Goal: Task Accomplishment & Management: Manage account settings

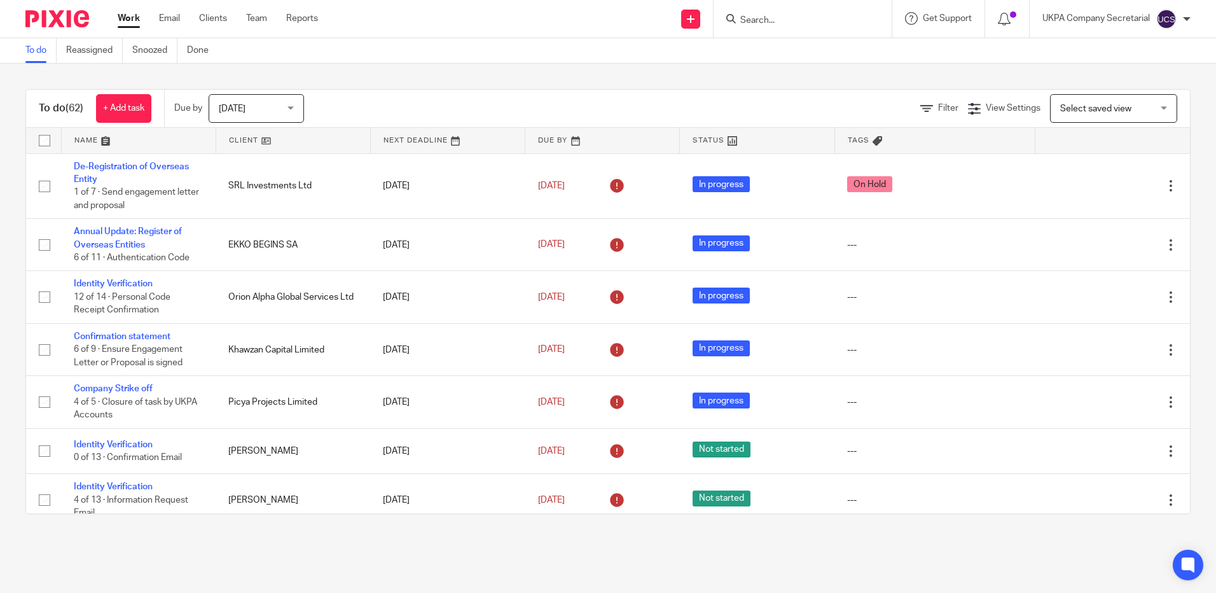
click at [831, 21] on input "Search" at bounding box center [796, 20] width 114 height 11
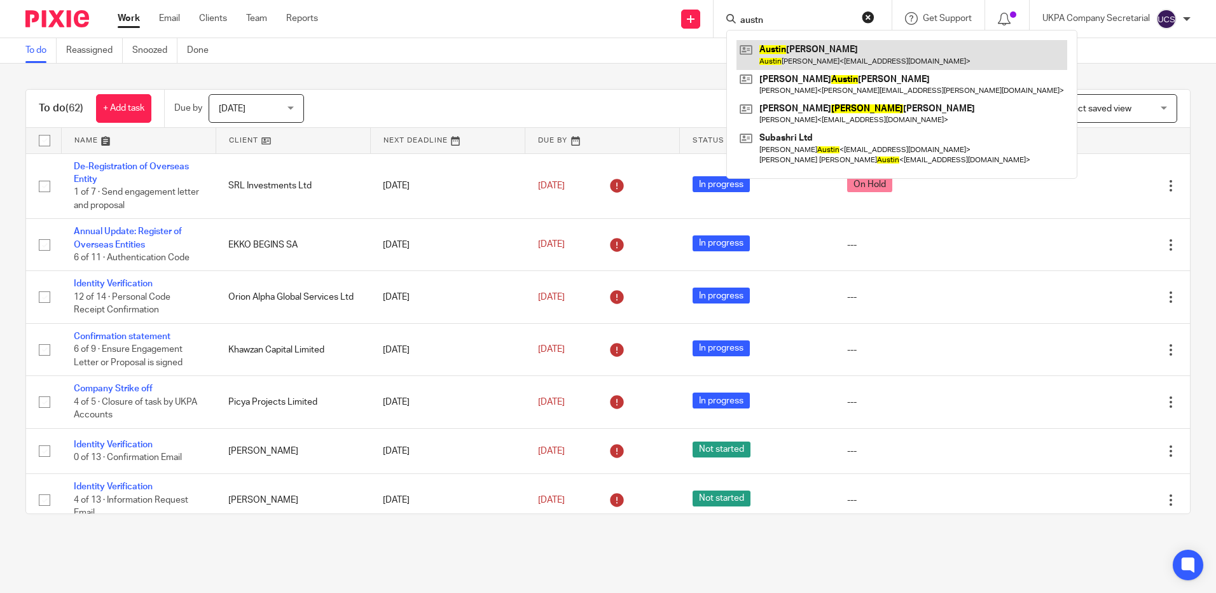
type input "austn"
click at [851, 49] on link at bounding box center [901, 54] width 331 height 29
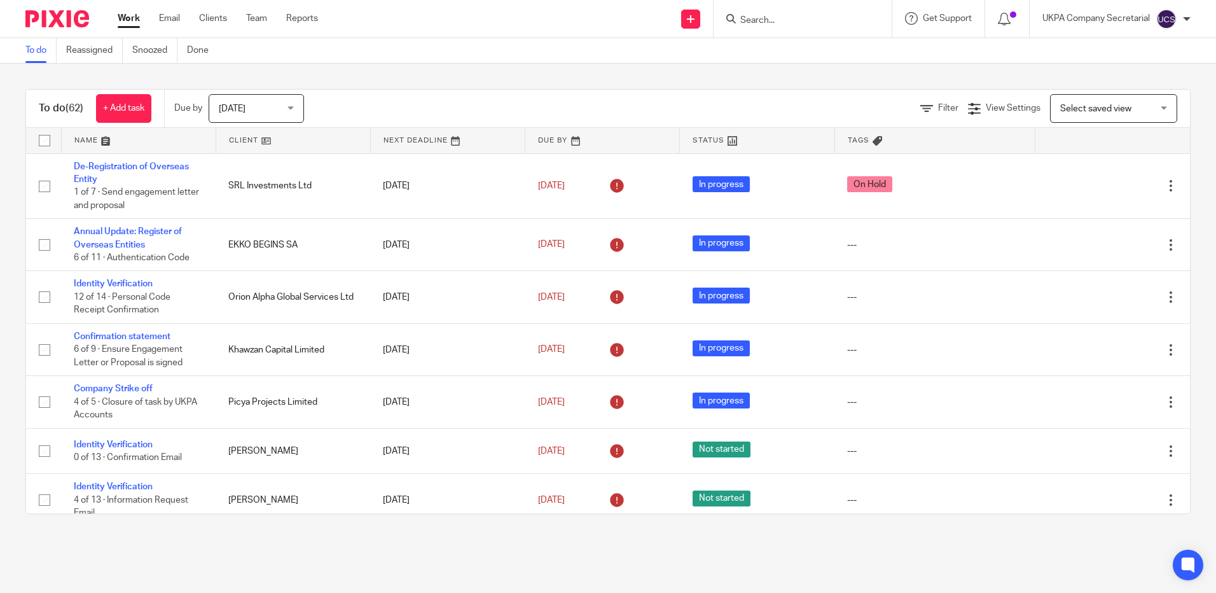
click at [792, 25] on input "Search" at bounding box center [796, 20] width 114 height 11
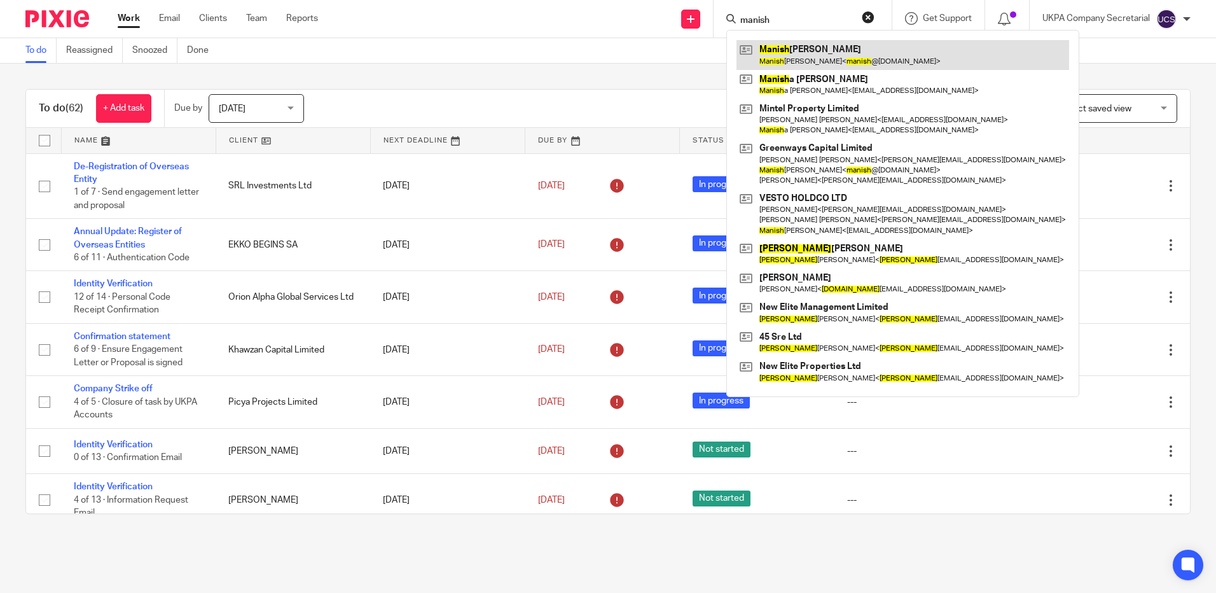
type input "manish"
click at [876, 54] on link at bounding box center [902, 54] width 332 height 29
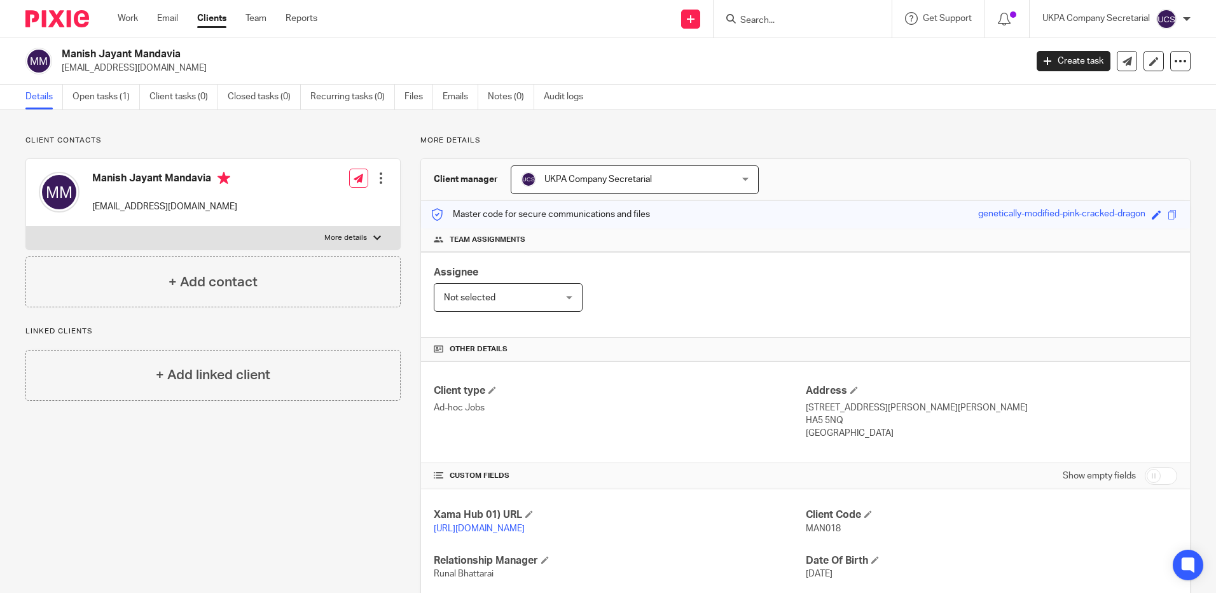
click at [759, 266] on div "Assignee Not selected Not selected Not selected Aarshika Awale Aayush Niraula A…" at bounding box center [805, 295] width 769 height 86
click at [79, 95] on link "Open tasks (1)" at bounding box center [105, 97] width 67 height 25
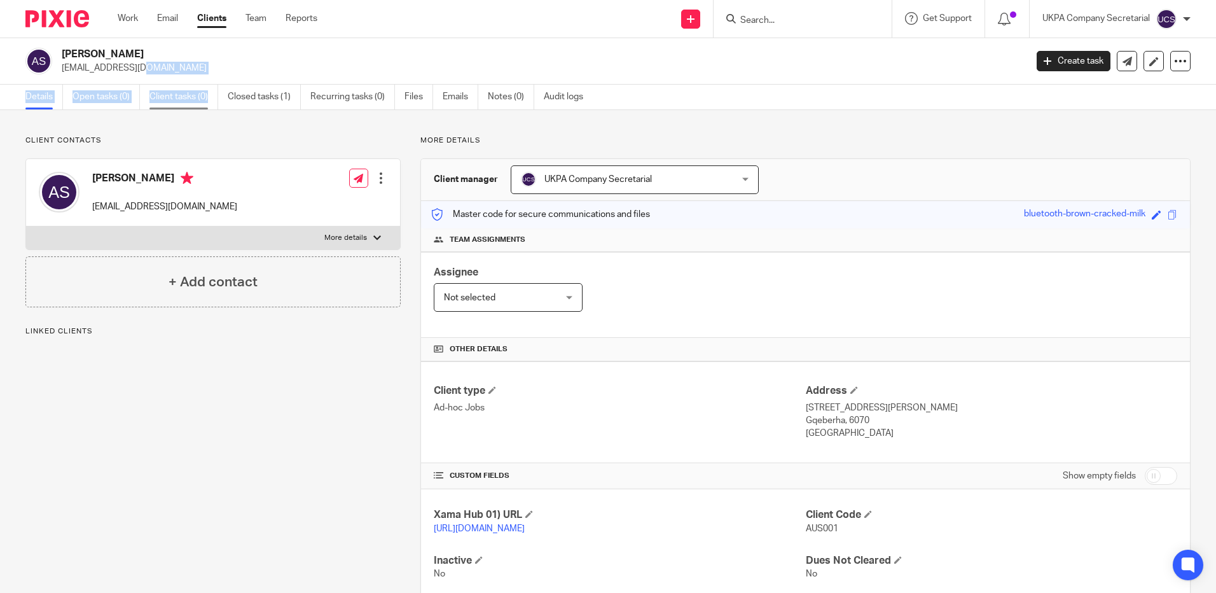
drag, startPoint x: 60, startPoint y: 71, endPoint x: 216, endPoint y: 85, distance: 157.0
click at [216, 85] on main "Austin Sokolich austinsokolich@gmail.com Create task Update from Companies Hous…" at bounding box center [608, 296] width 1216 height 593
click at [292, 189] on div "Austin Sokolich austinsokolich@gmail.com Edit contact Create client from contac…" at bounding box center [213, 192] width 374 height 67
drag, startPoint x: 63, startPoint y: 67, endPoint x: 190, endPoint y: 76, distance: 127.5
click at [190, 76] on div "Austin Sokolich austinsokolich@gmail.com Create task Update from Companies Hous…" at bounding box center [608, 61] width 1216 height 46
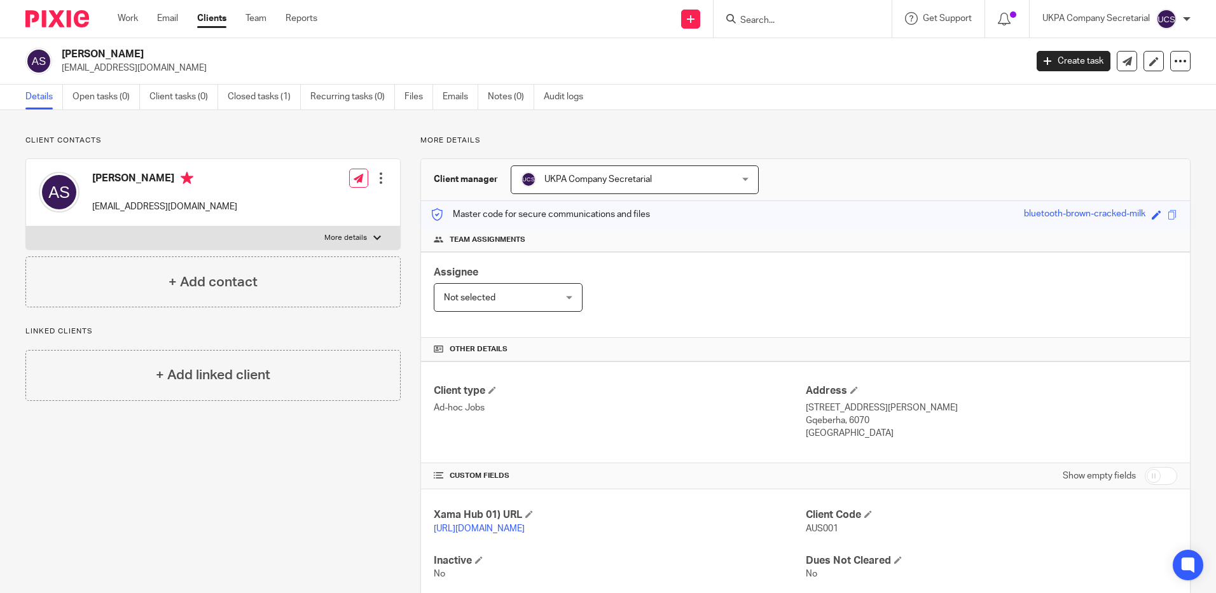
copy p "austinsokolich@gmail.com"
click at [791, 18] on input "Search" at bounding box center [796, 20] width 114 height 11
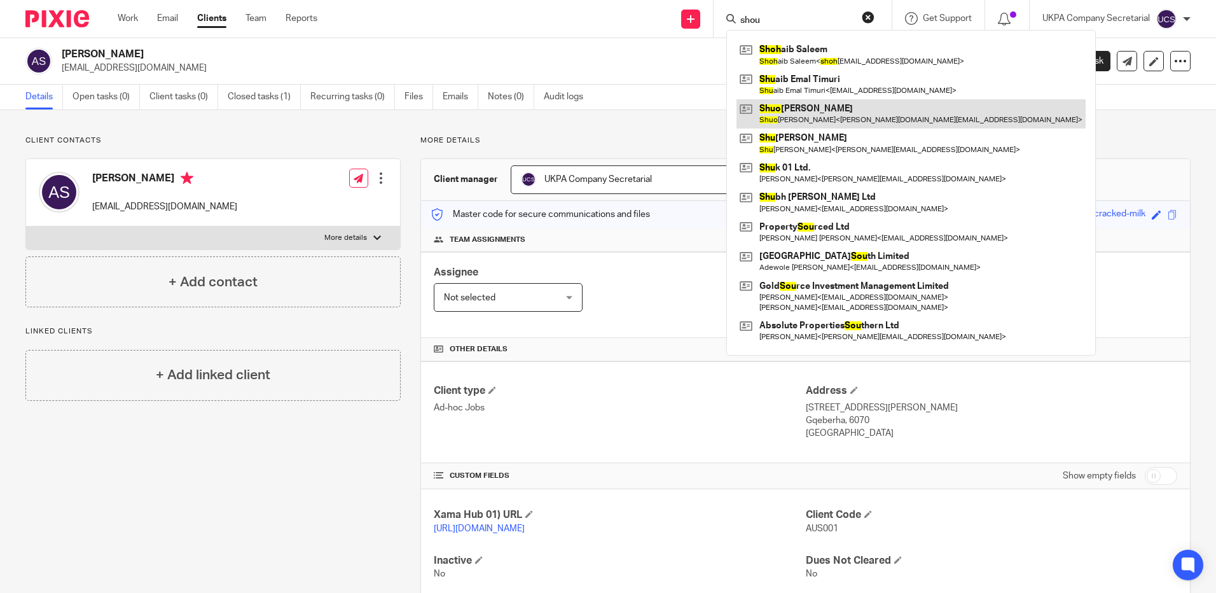
type input "shou"
click at [812, 120] on link at bounding box center [910, 113] width 349 height 29
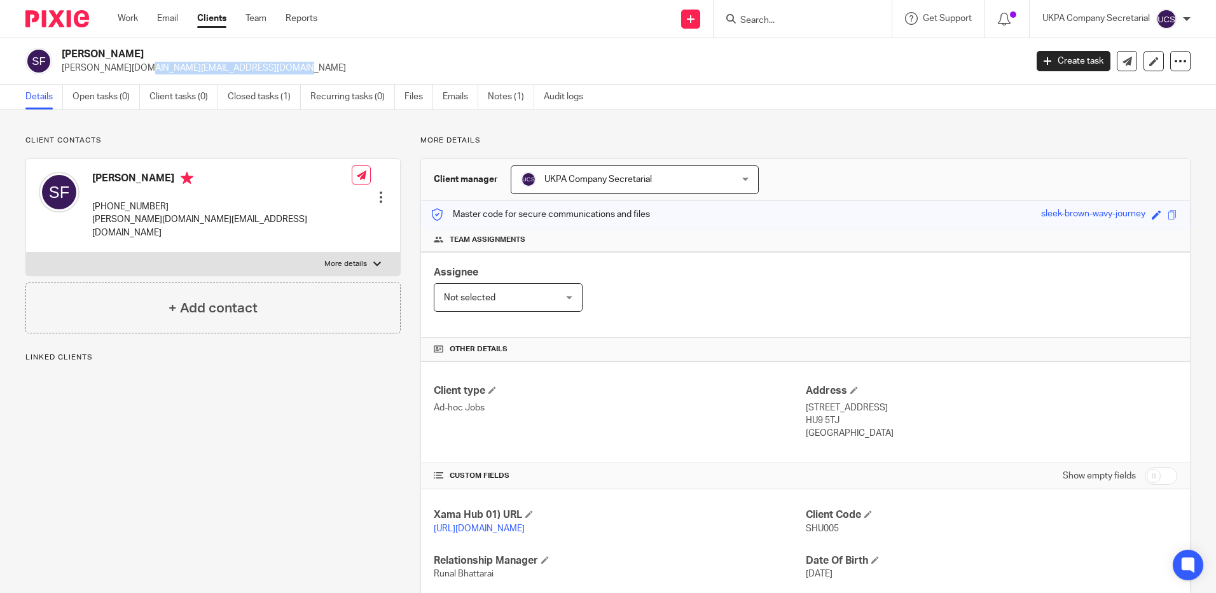
drag, startPoint x: 62, startPoint y: 66, endPoint x: 225, endPoint y: 76, distance: 163.1
click at [225, 76] on div "Shuo Feng [DOMAIN_NAME][EMAIL_ADDRESS][DOMAIN_NAME] Create task Update from Com…" at bounding box center [608, 61] width 1216 height 46
copy p "[PERSON_NAME][DOMAIN_NAME][EMAIL_ADDRESS][DOMAIN_NAME]"
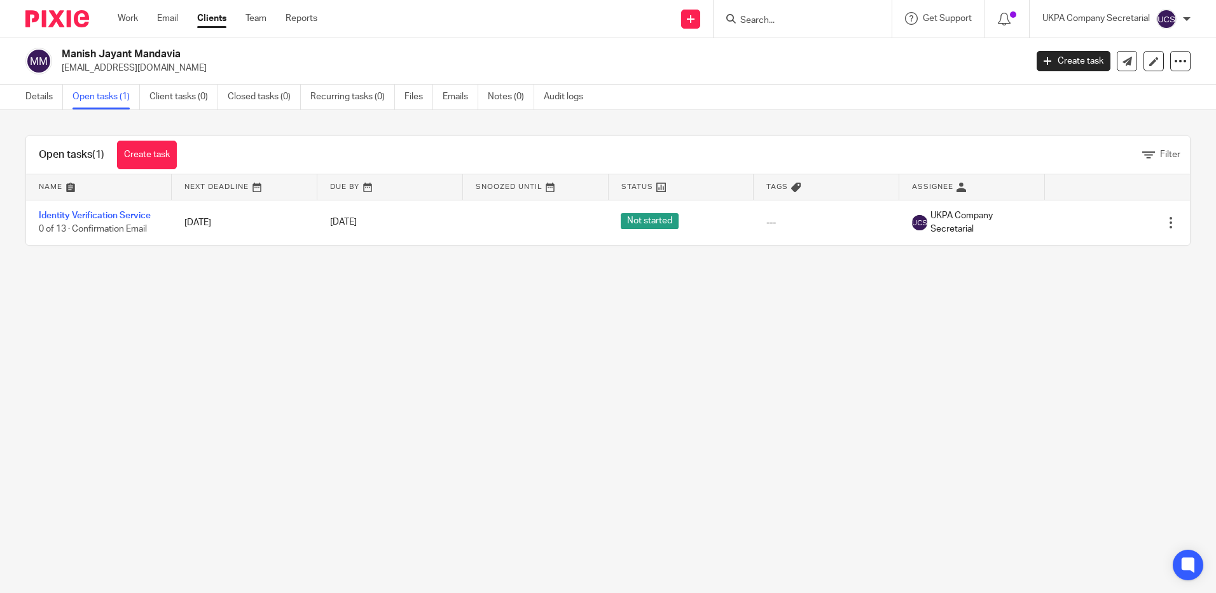
click at [93, 216] on link "Identity Verification Service" at bounding box center [95, 215] width 112 height 9
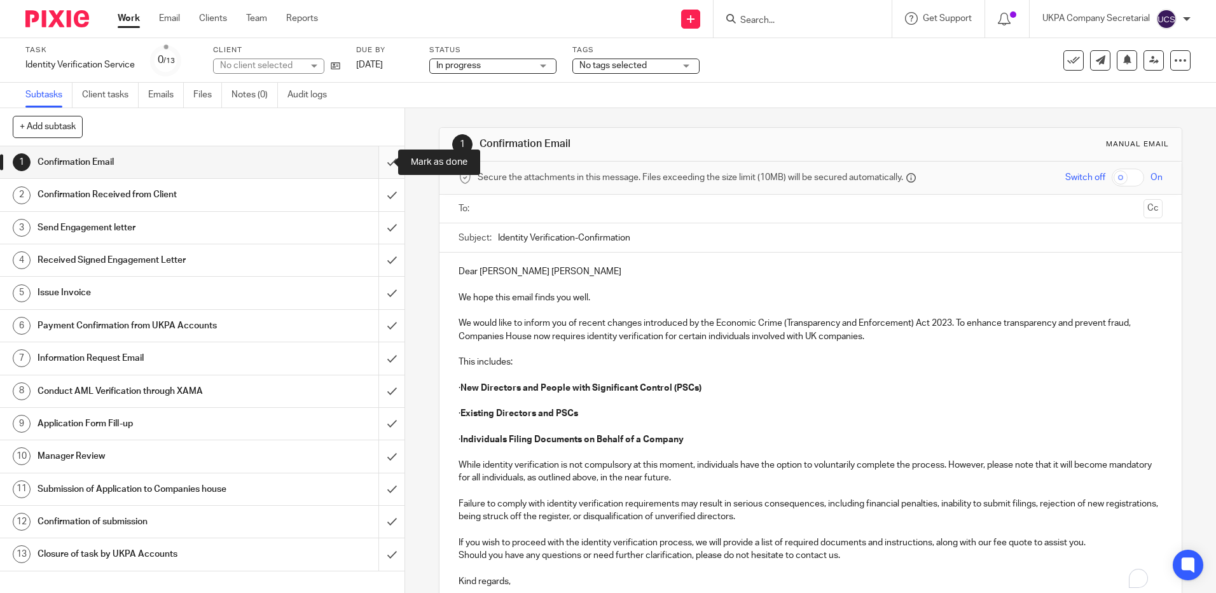
click at [383, 162] on input "submit" at bounding box center [202, 162] width 404 height 32
click at [376, 200] on input "submit" at bounding box center [202, 195] width 404 height 32
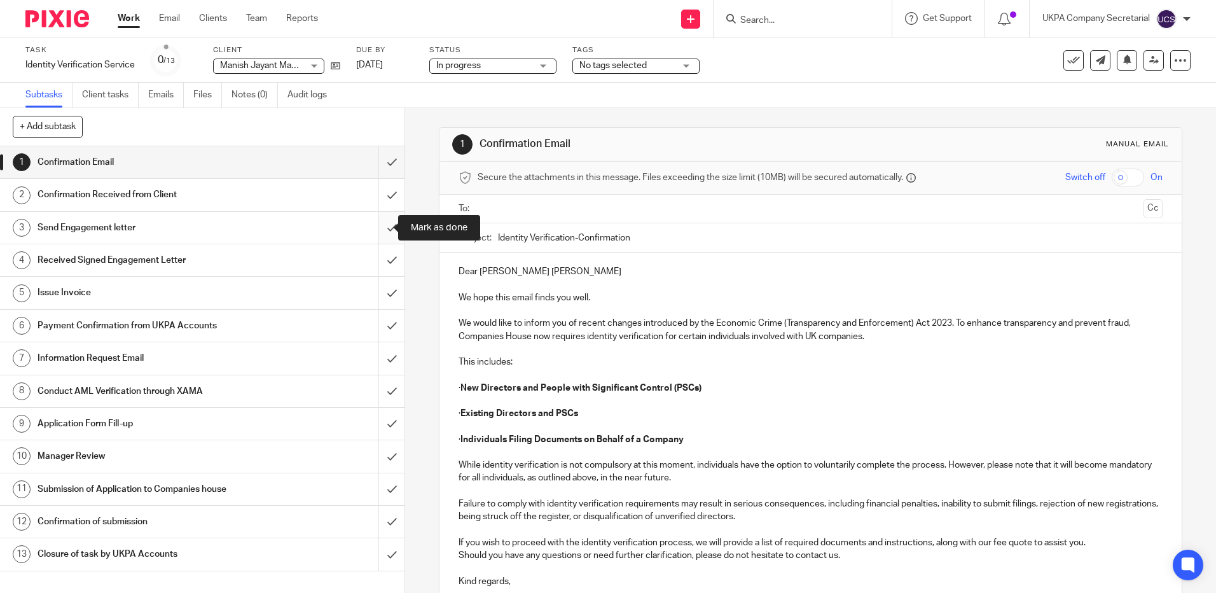
click at [375, 231] on input "submit" at bounding box center [202, 228] width 404 height 32
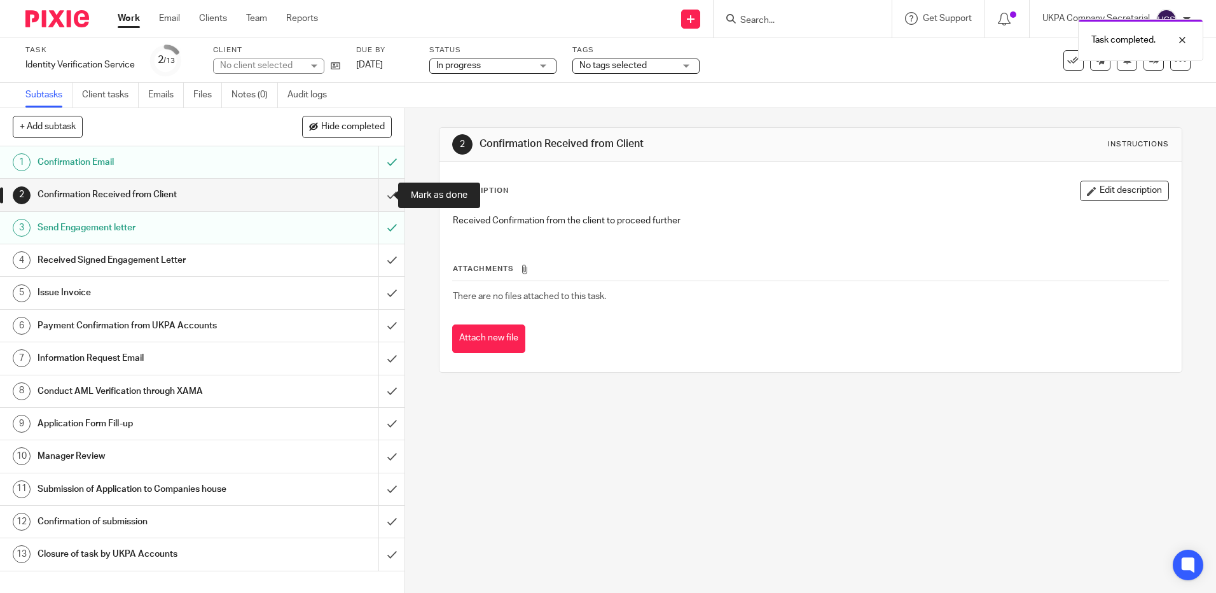
click at [380, 189] on input "submit" at bounding box center [202, 195] width 404 height 32
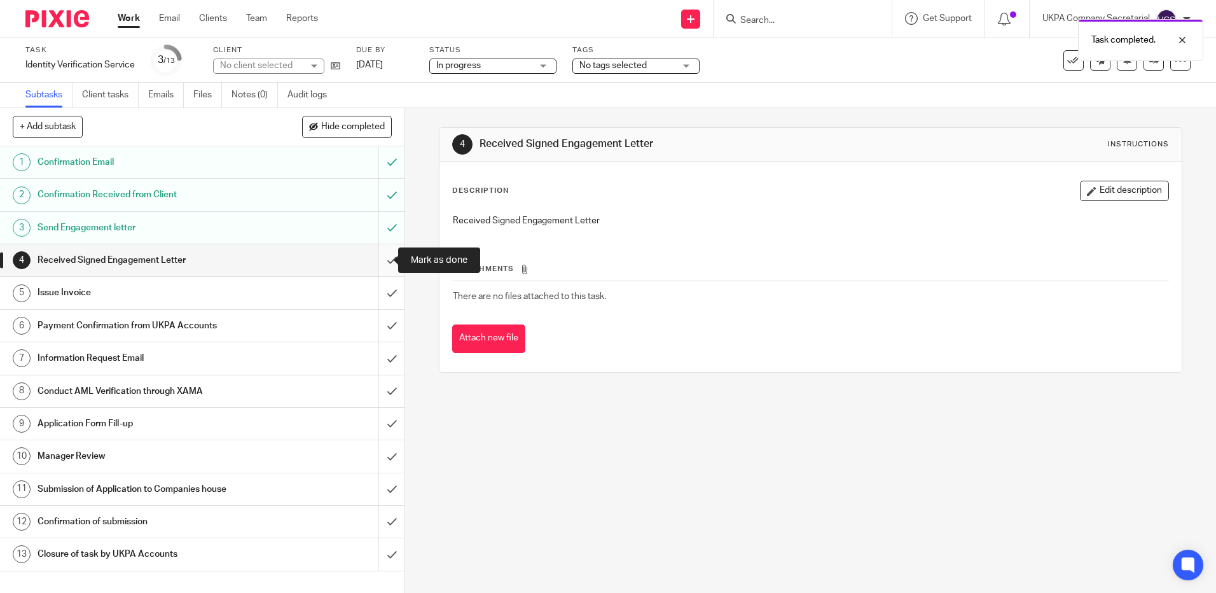
click at [380, 256] on input "submit" at bounding box center [202, 260] width 404 height 32
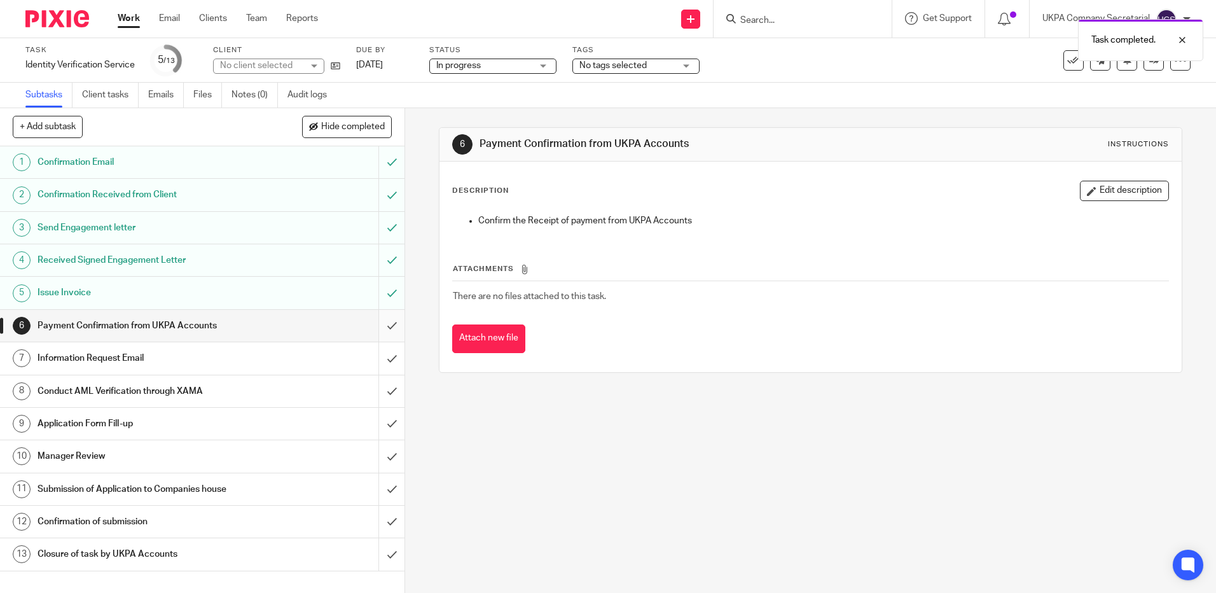
click at [377, 327] on input "submit" at bounding box center [202, 326] width 404 height 32
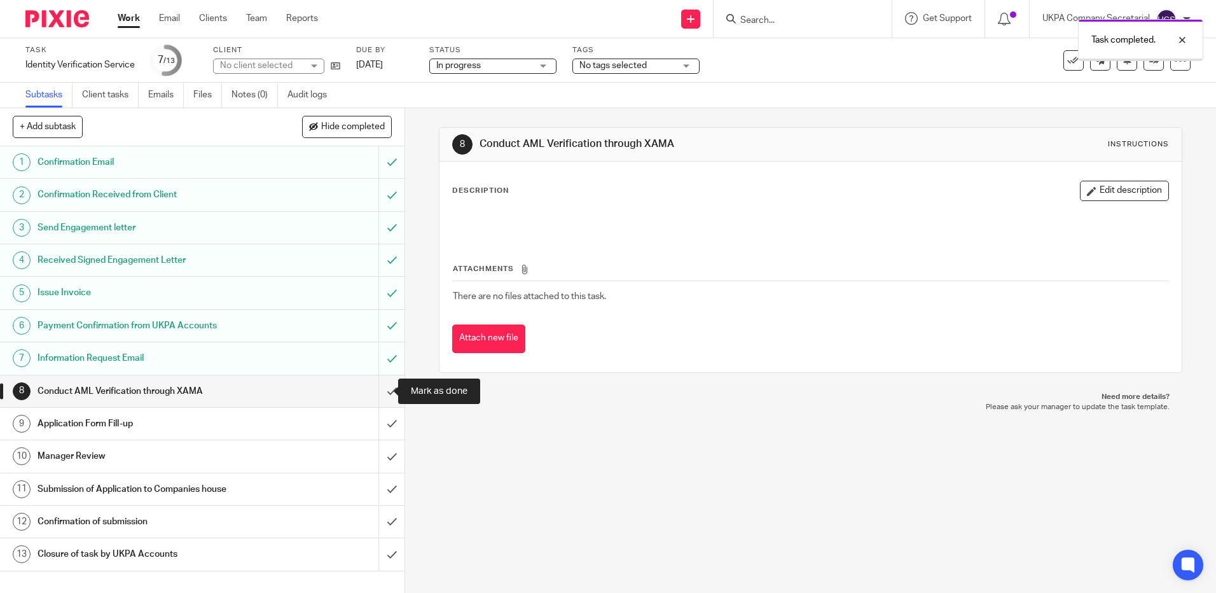
click at [380, 392] on input "submit" at bounding box center [202, 391] width 404 height 32
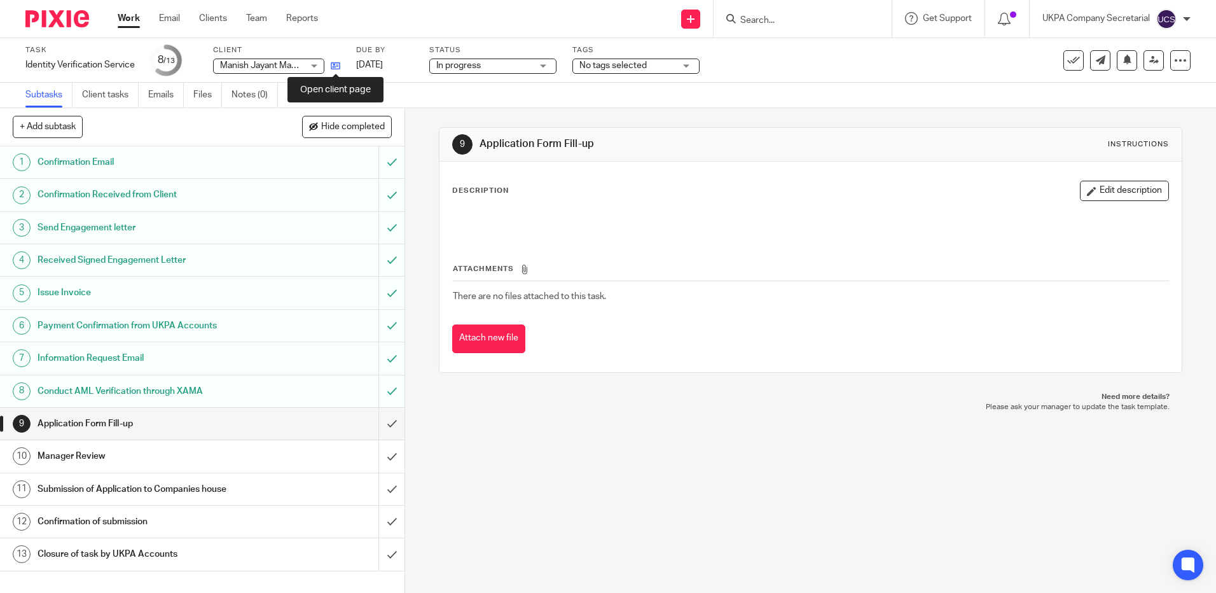
click at [334, 65] on icon at bounding box center [336, 66] width 10 height 10
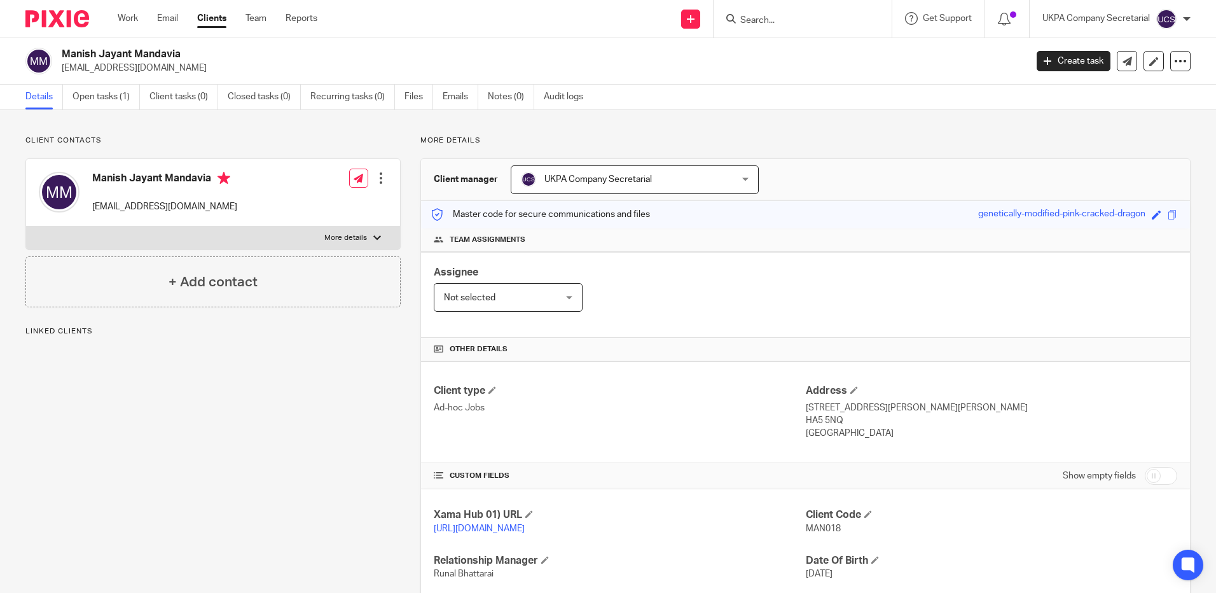
click at [164, 72] on p "manish@lupafoods.com" at bounding box center [540, 68] width 956 height 13
click at [801, 24] on input "Search" at bounding box center [796, 20] width 114 height 11
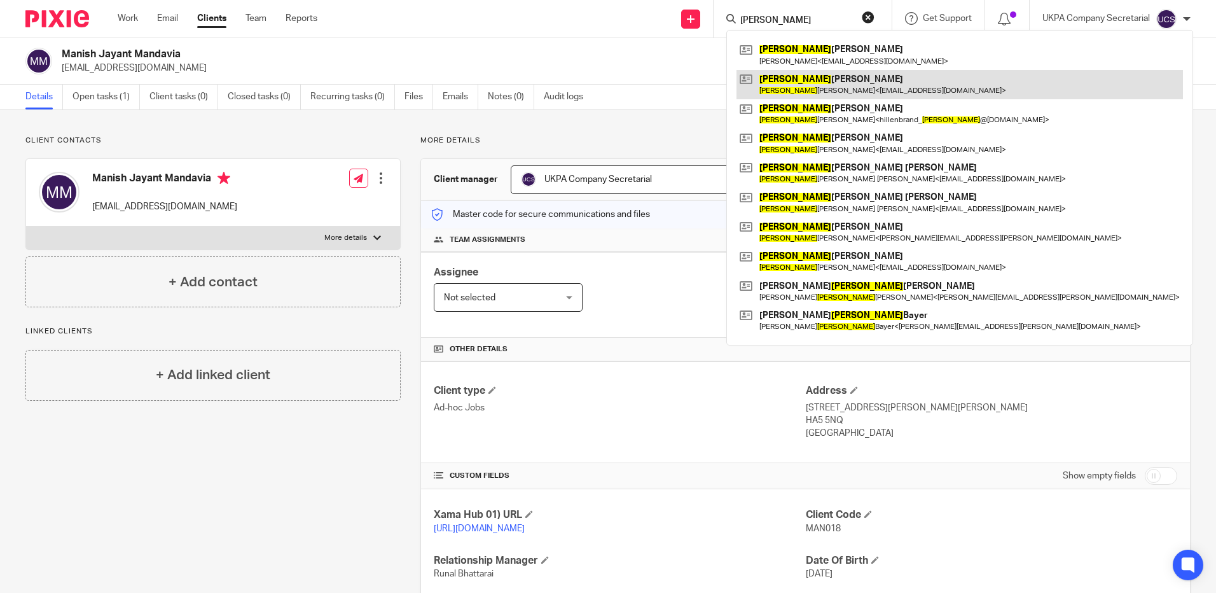
type input "thomas"
click at [826, 80] on link at bounding box center [959, 84] width 446 height 29
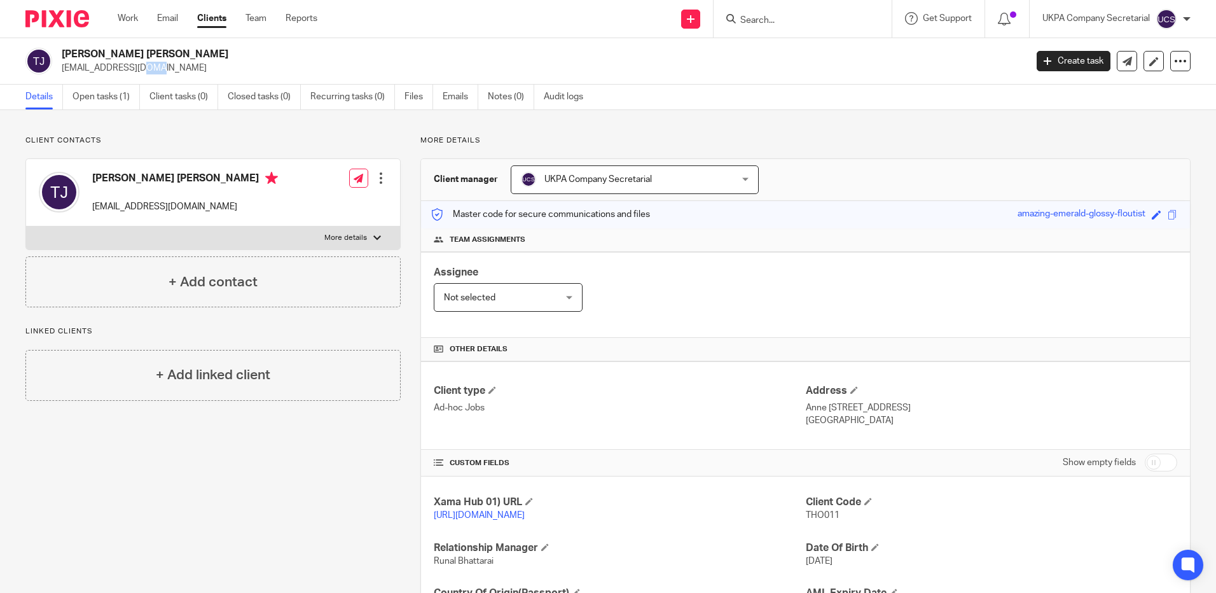
drag, startPoint x: 61, startPoint y: 71, endPoint x: 78, endPoint y: 74, distance: 17.0
click at [78, 74] on div "Thomas Flo Jensen tf@geiagroup.com Create task Update from Companies House Expo…" at bounding box center [608, 61] width 1216 height 46
click at [739, 374] on div "Client type Ad-hoc Jobs Address Anne Maries Vej 13, 9000 Aalborg Denmark" at bounding box center [805, 405] width 769 height 88
click at [112, 95] on link "Open tasks (1)" at bounding box center [105, 97] width 67 height 25
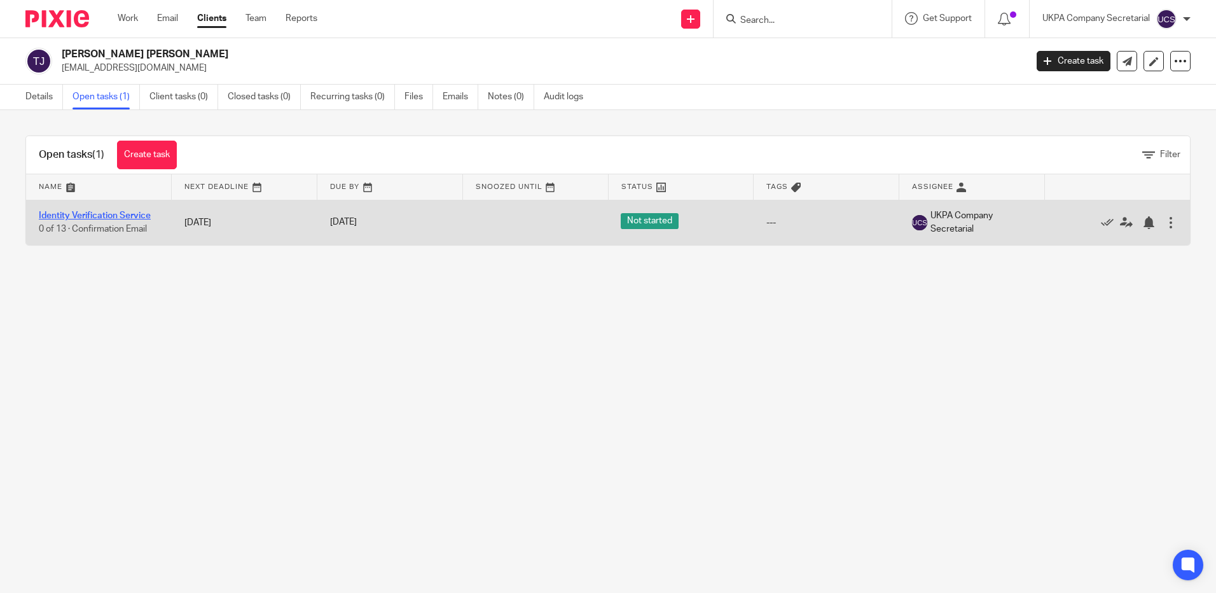
click at [86, 214] on link "Identity Verification Service" at bounding box center [95, 215] width 112 height 9
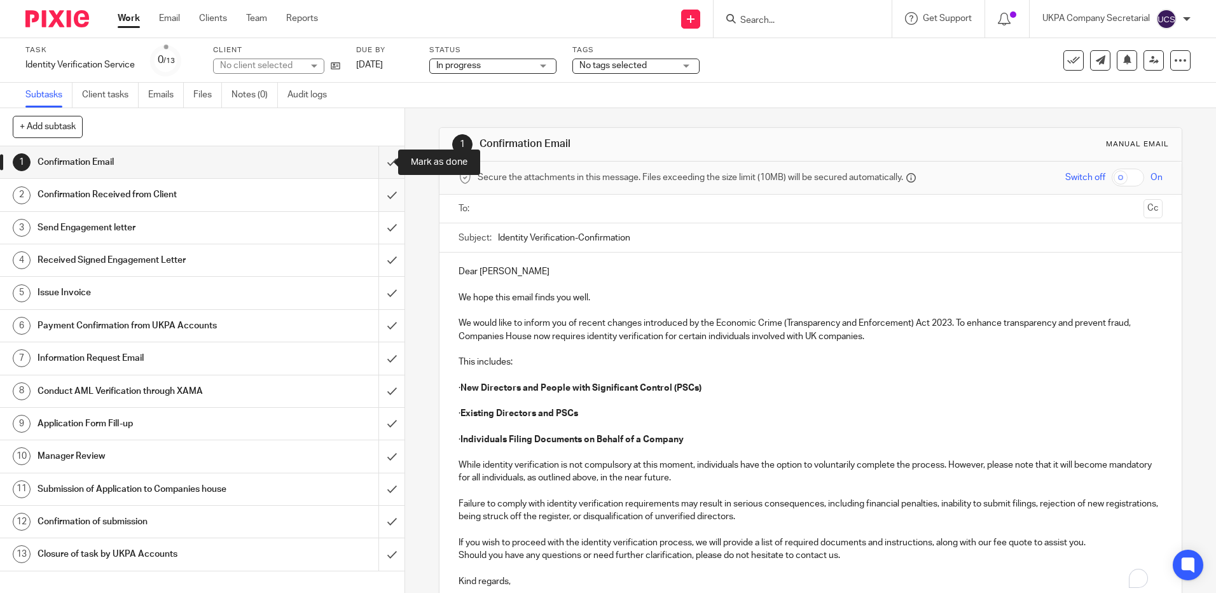
drag, startPoint x: 384, startPoint y: 160, endPoint x: 379, endPoint y: 196, distance: 36.6
click at [383, 163] on input "submit" at bounding box center [202, 162] width 404 height 32
click at [379, 196] on input "submit" at bounding box center [202, 195] width 404 height 32
drag, startPoint x: 380, startPoint y: 223, endPoint x: 380, endPoint y: 263, distance: 40.1
click at [381, 254] on div "1 Confirmation Email 2 Confirmation Received from Client 3 Send Engagement lett…" at bounding box center [202, 369] width 404 height 446
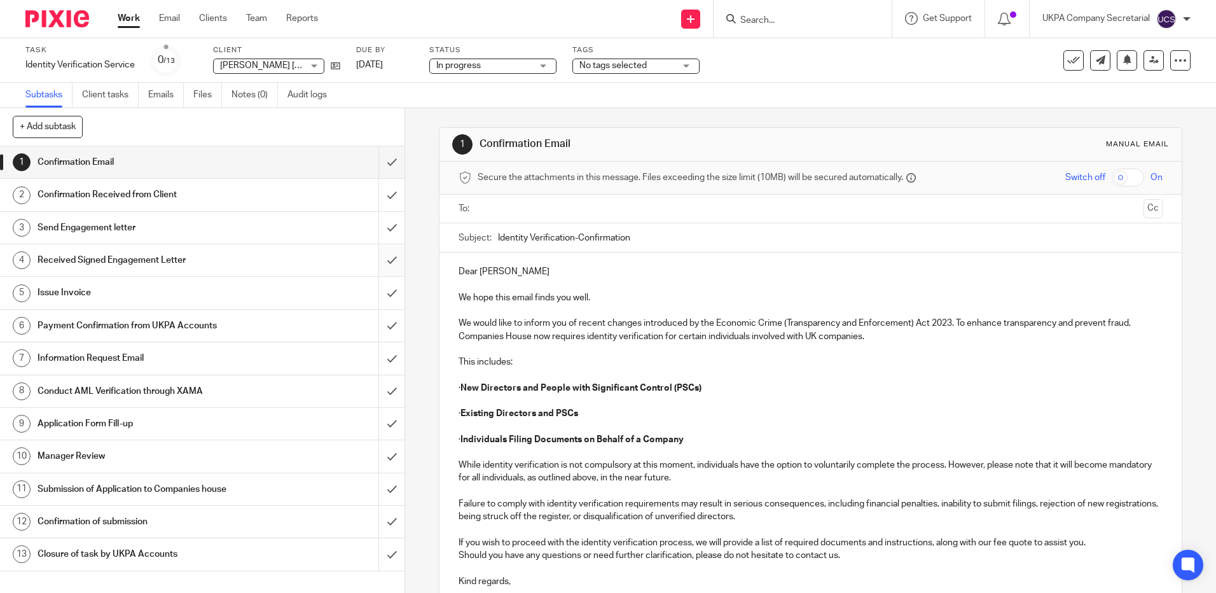
click at [380, 263] on input "submit" at bounding box center [202, 260] width 404 height 32
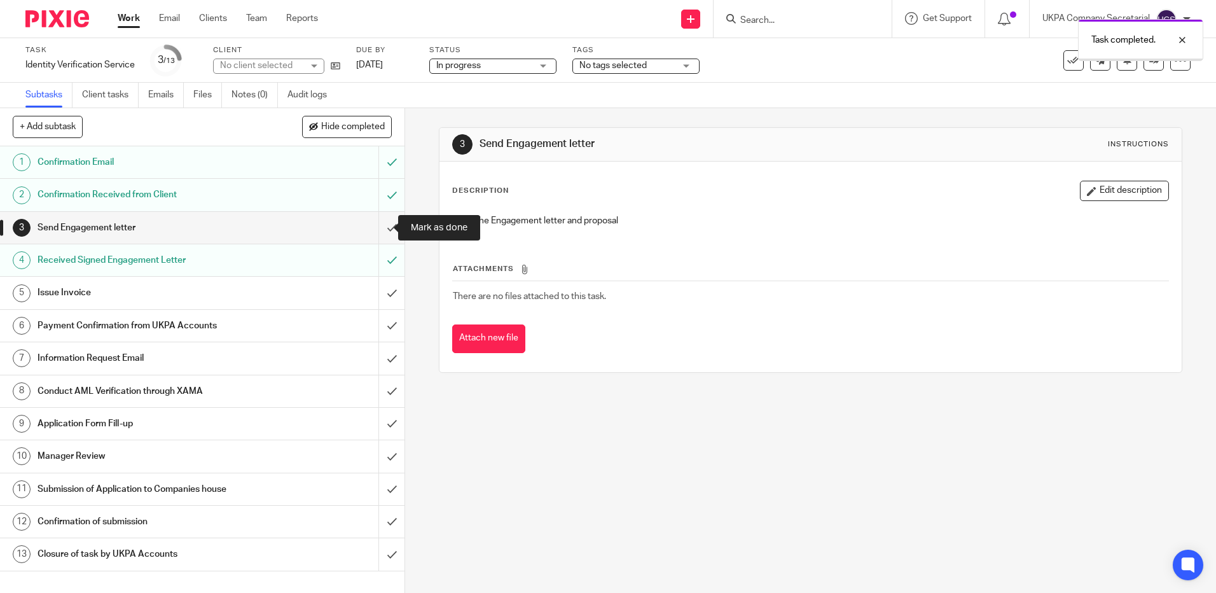
click at [378, 230] on input "submit" at bounding box center [202, 228] width 404 height 32
click at [376, 295] on input "submit" at bounding box center [202, 293] width 404 height 32
click at [376, 328] on input "submit" at bounding box center [202, 326] width 404 height 32
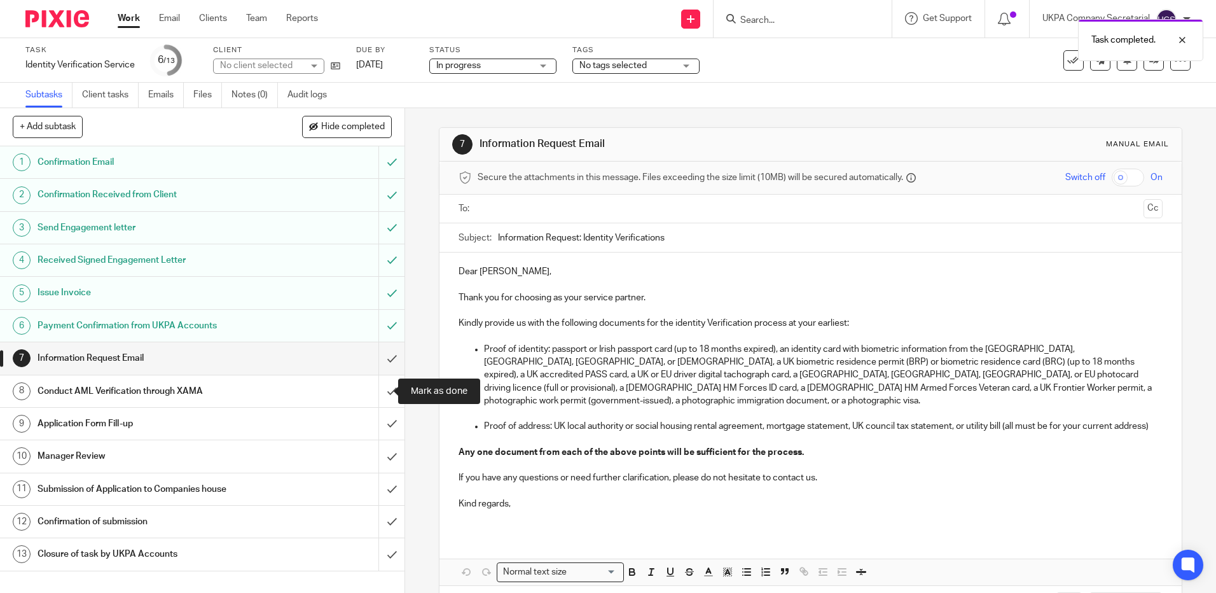
click at [374, 391] on input "submit" at bounding box center [202, 391] width 404 height 32
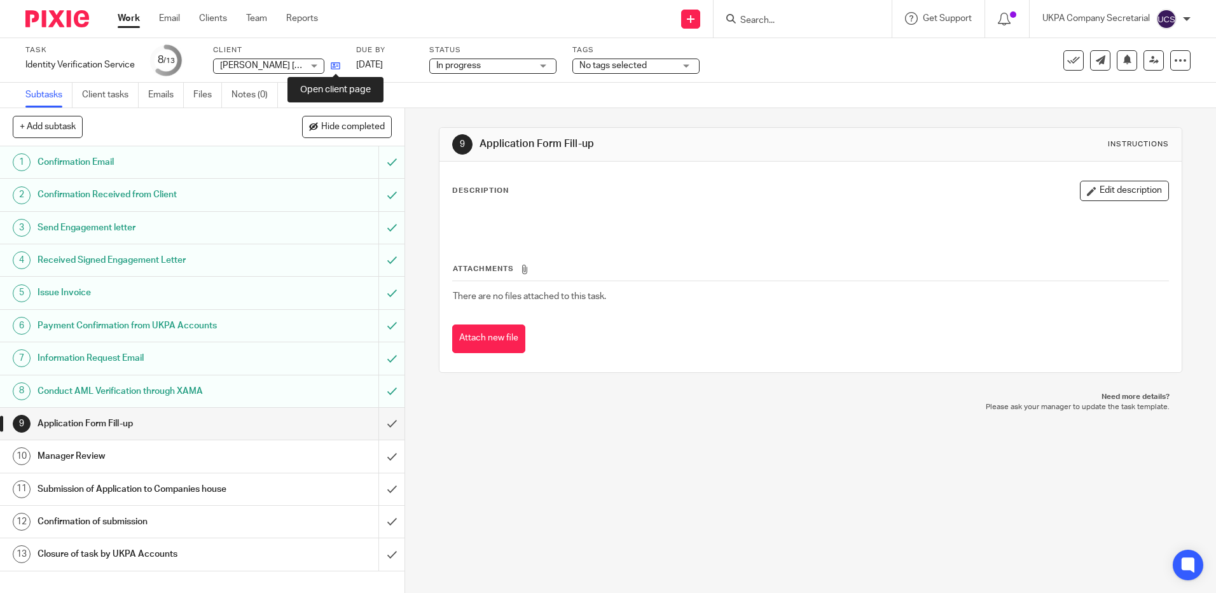
click at [334, 64] on icon at bounding box center [336, 66] width 10 height 10
click at [760, 17] on input "Search" at bounding box center [796, 20] width 114 height 11
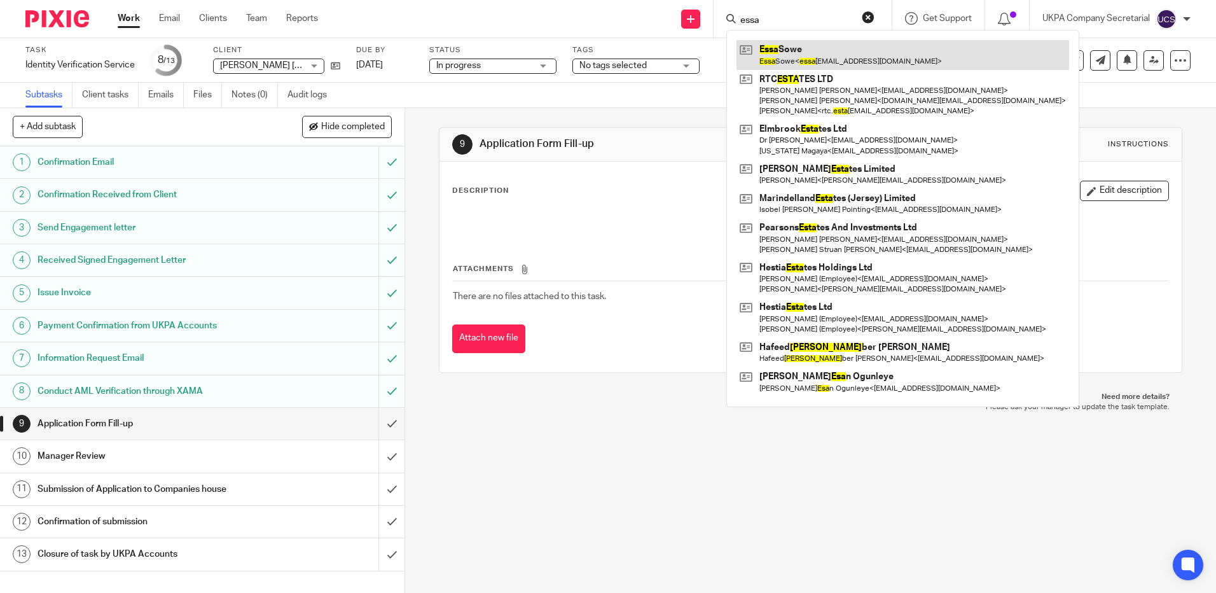
type input "essa"
click at [771, 53] on link at bounding box center [902, 54] width 332 height 29
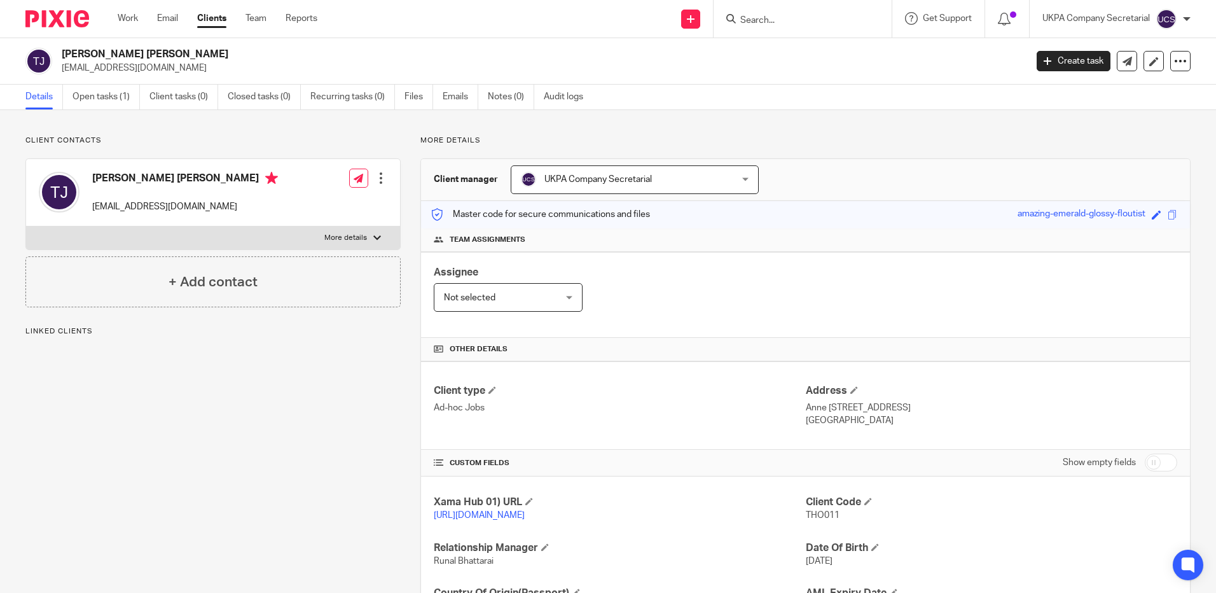
drag, startPoint x: 58, startPoint y: 69, endPoint x: 137, endPoint y: 72, distance: 79.5
click at [137, 72] on div "Thomas Flo Jensen tf@geiagroup.com" at bounding box center [521, 61] width 992 height 27
copy p "tf@geiagroup.com"
click at [599, 356] on div "Other details" at bounding box center [805, 350] width 769 height 24
click at [775, 23] on input "Search" at bounding box center [796, 20] width 114 height 11
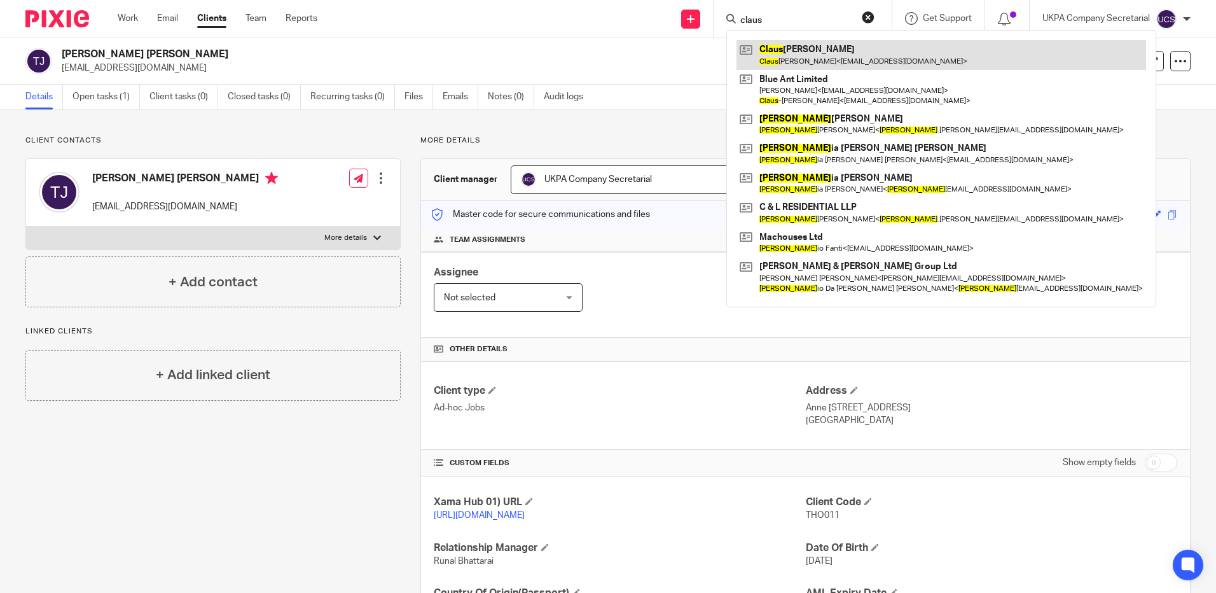
type input "claus"
click at [844, 50] on link at bounding box center [940, 54] width 409 height 29
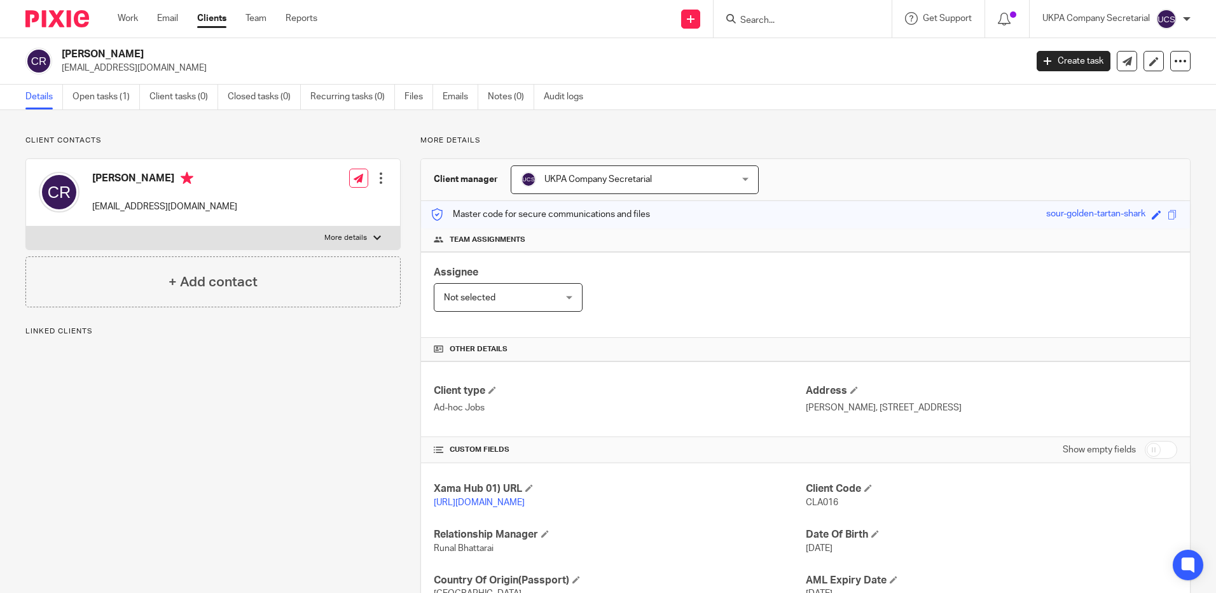
drag, startPoint x: 57, startPoint y: 66, endPoint x: 151, endPoint y: 69, distance: 94.1
click at [151, 69] on div "[PERSON_NAME] [EMAIL_ADDRESS][DOMAIN_NAME]" at bounding box center [521, 61] width 992 height 27
copy p "[EMAIL_ADDRESS][DOMAIN_NAME]"
click at [102, 97] on link "Open tasks (1)" at bounding box center [105, 97] width 67 height 25
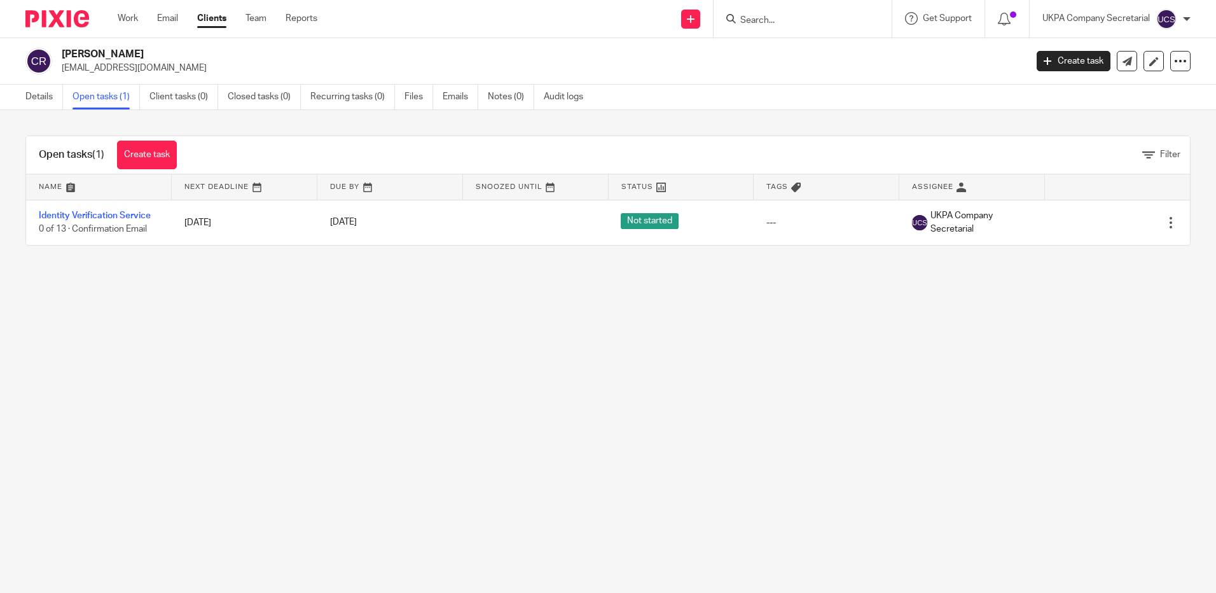
click at [90, 217] on link "Identity Verification Service" at bounding box center [95, 215] width 112 height 9
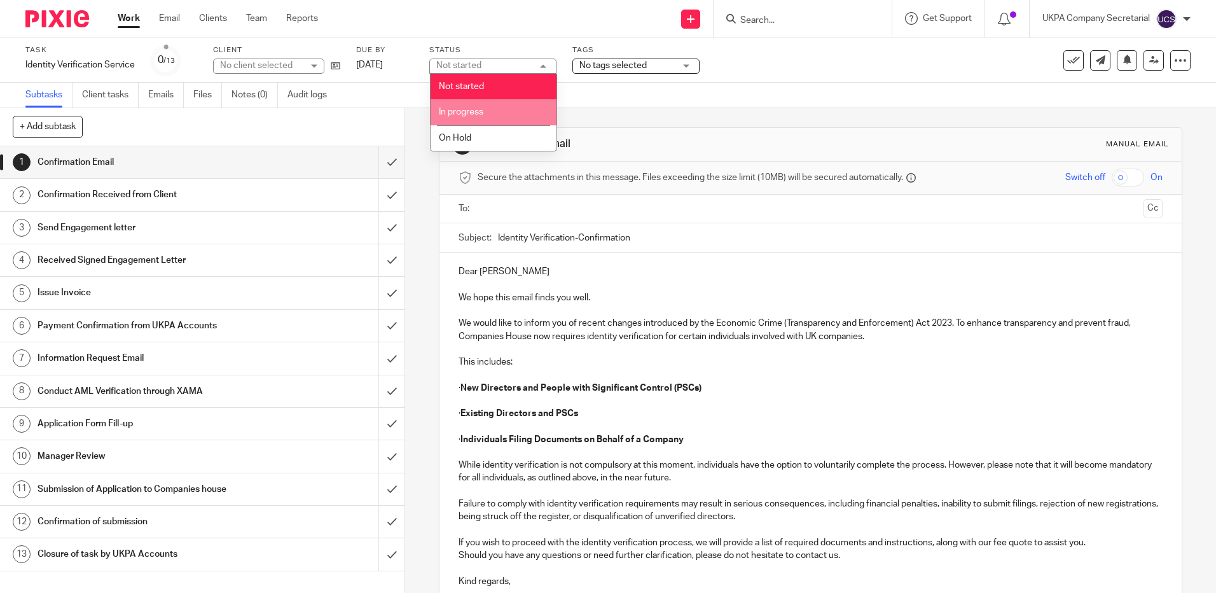
click at [469, 111] on span "In progress" at bounding box center [461, 111] width 45 height 9
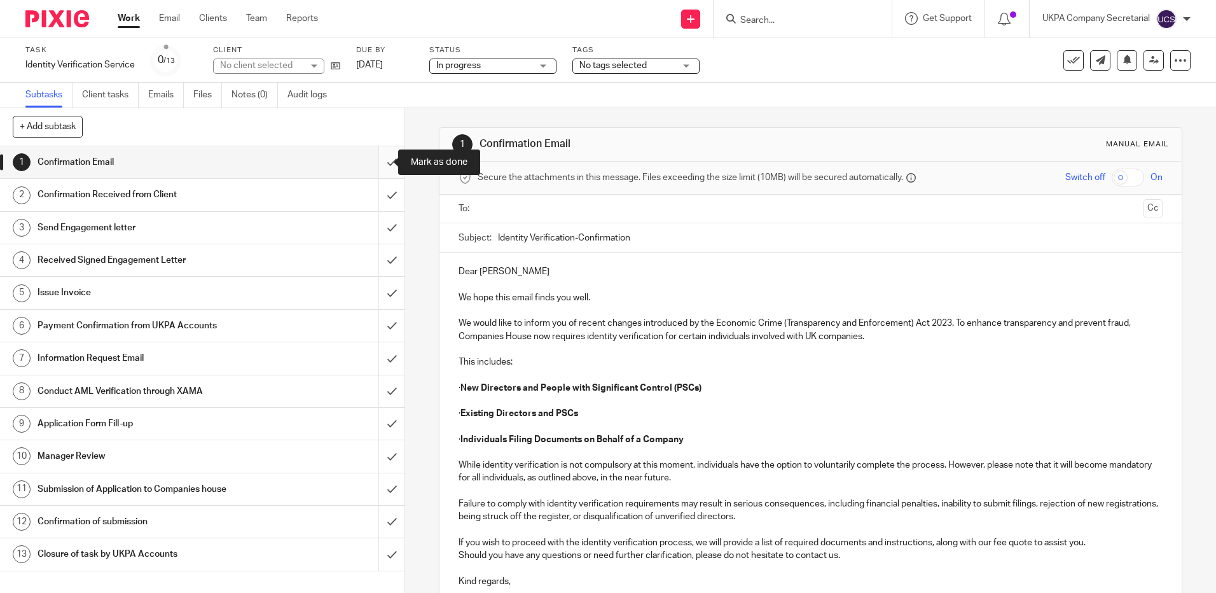
click at [381, 163] on input "submit" at bounding box center [202, 162] width 404 height 32
click at [378, 187] on input "submit" at bounding box center [202, 195] width 404 height 32
click at [383, 230] on input "submit" at bounding box center [202, 228] width 404 height 32
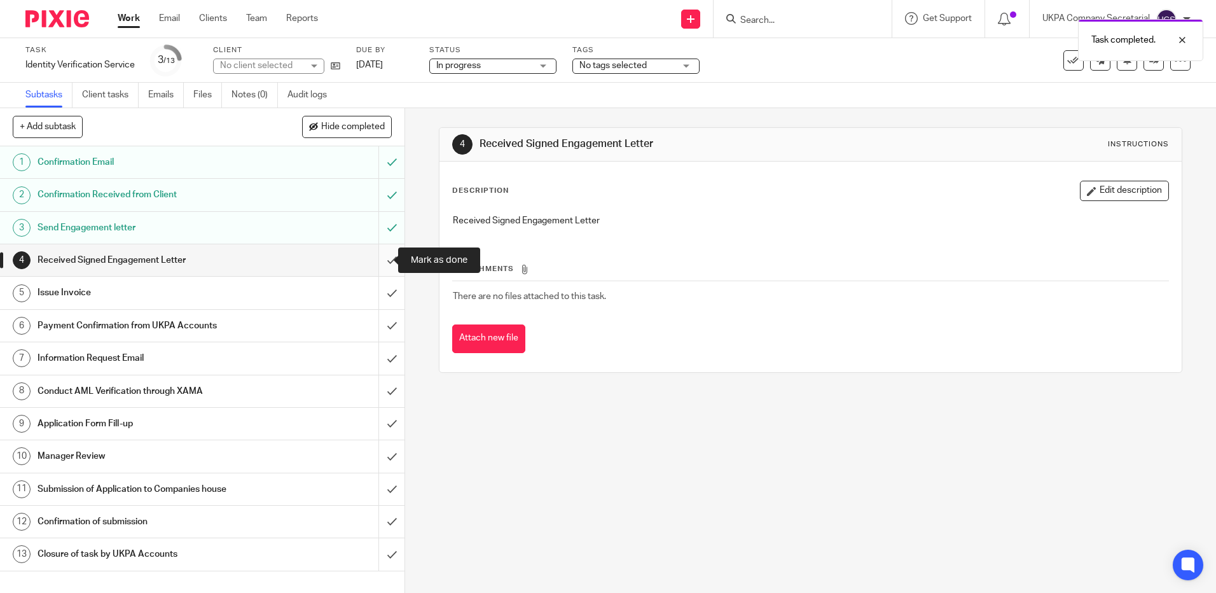
click at [380, 262] on input "submit" at bounding box center [202, 260] width 404 height 32
click at [374, 299] on input "submit" at bounding box center [202, 293] width 404 height 32
click at [378, 329] on input "submit" at bounding box center [202, 326] width 404 height 32
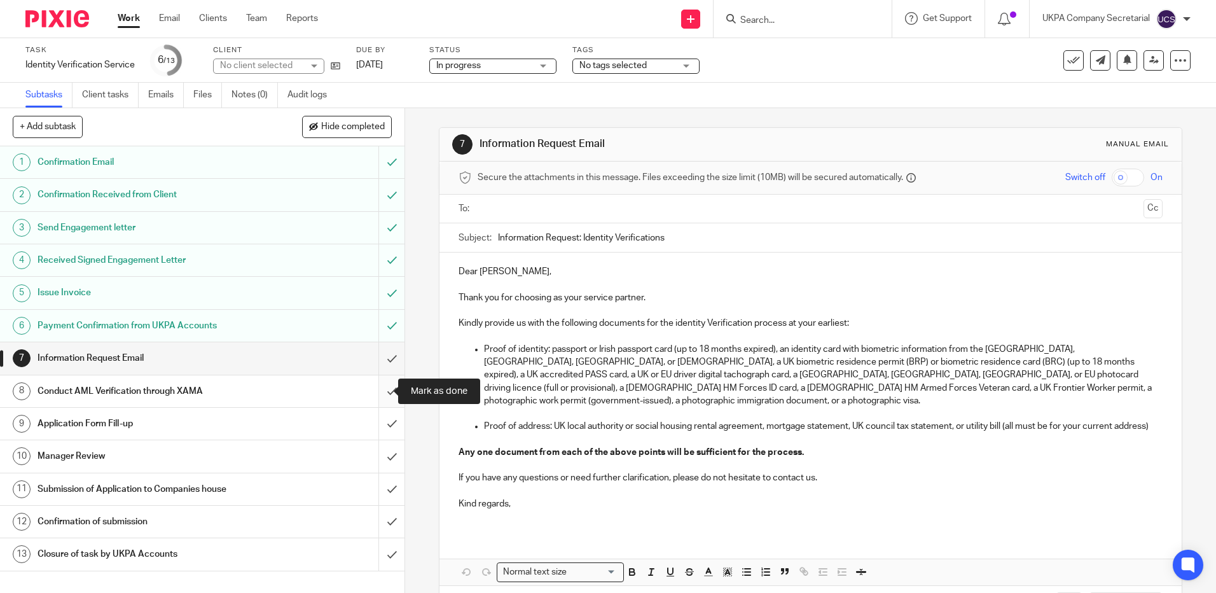
click at [376, 394] on input "submit" at bounding box center [202, 391] width 404 height 32
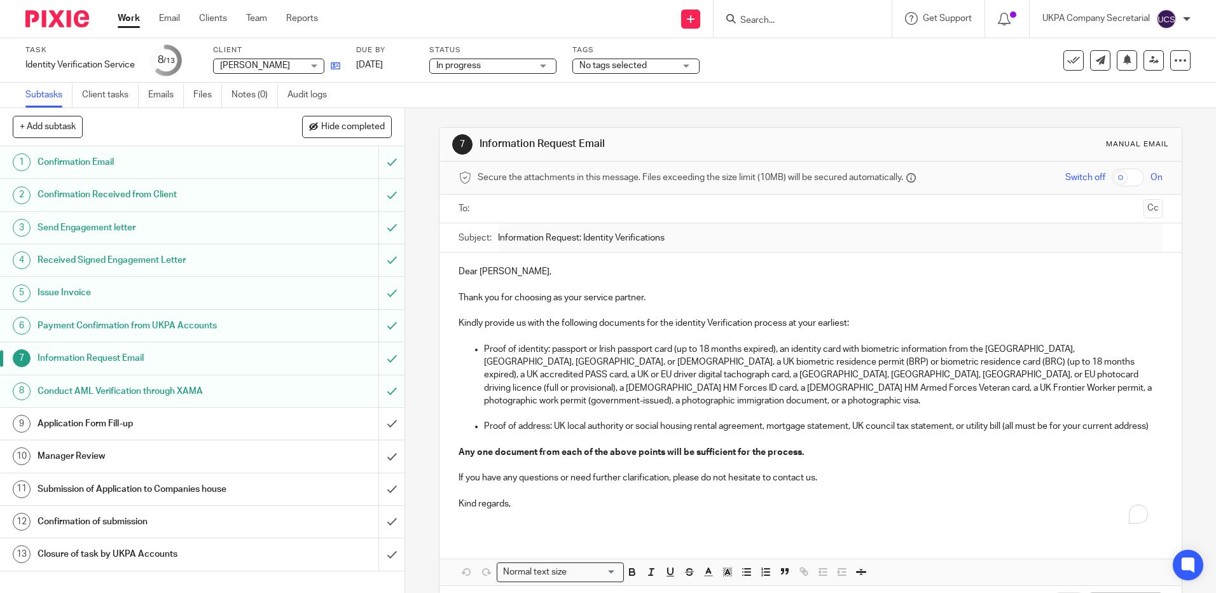
click at [333, 65] on icon at bounding box center [336, 66] width 10 height 10
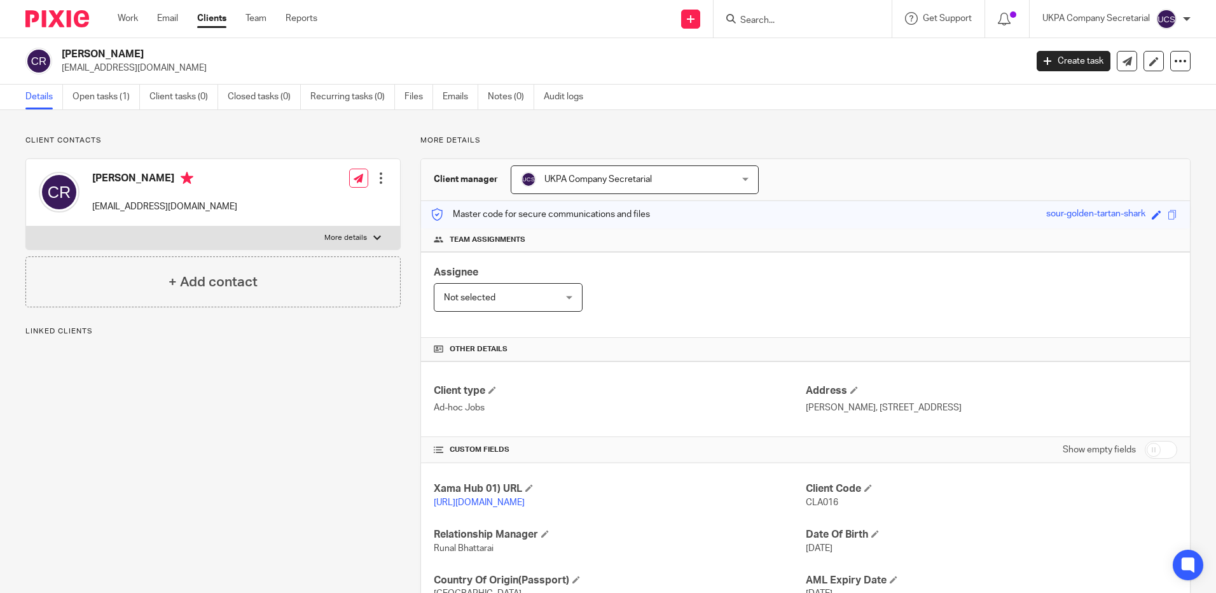
drag, startPoint x: 59, startPoint y: 67, endPoint x: 149, endPoint y: 71, distance: 89.7
click at [149, 71] on div "[PERSON_NAME] [EMAIL_ADDRESS][DOMAIN_NAME]" at bounding box center [521, 61] width 992 height 27
copy p "[EMAIL_ADDRESS][DOMAIN_NAME]"
click at [698, 281] on div "Assignee Not selected Not selected Not selected [PERSON_NAME] [PERSON_NAME] [PE…" at bounding box center [805, 295] width 769 height 86
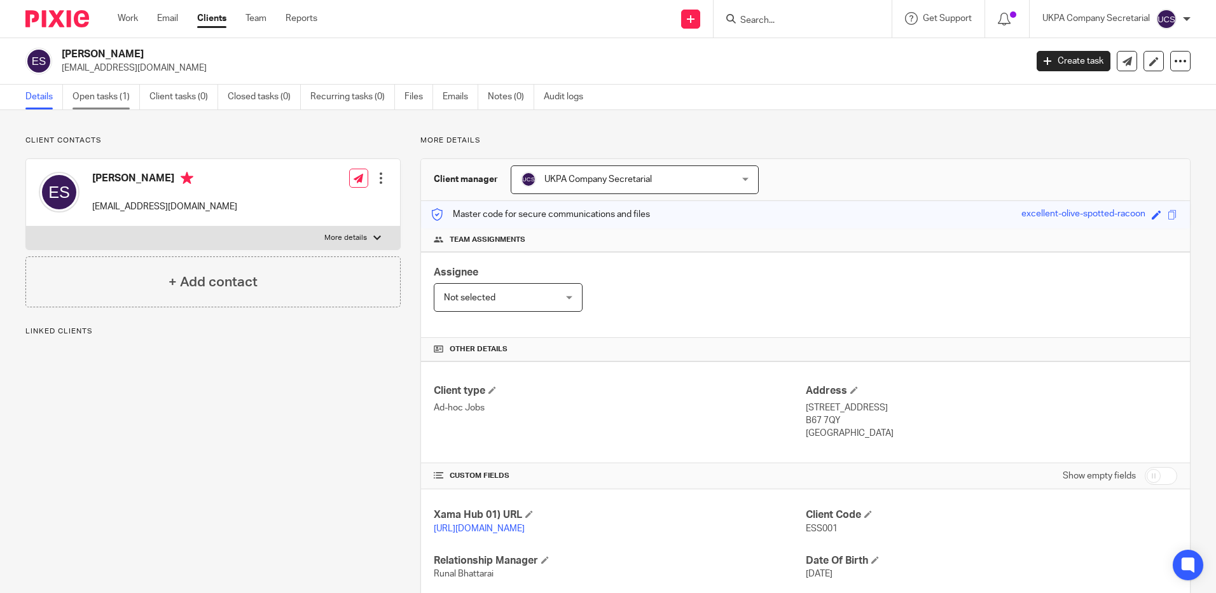
click at [85, 95] on link "Open tasks (1)" at bounding box center [105, 97] width 67 height 25
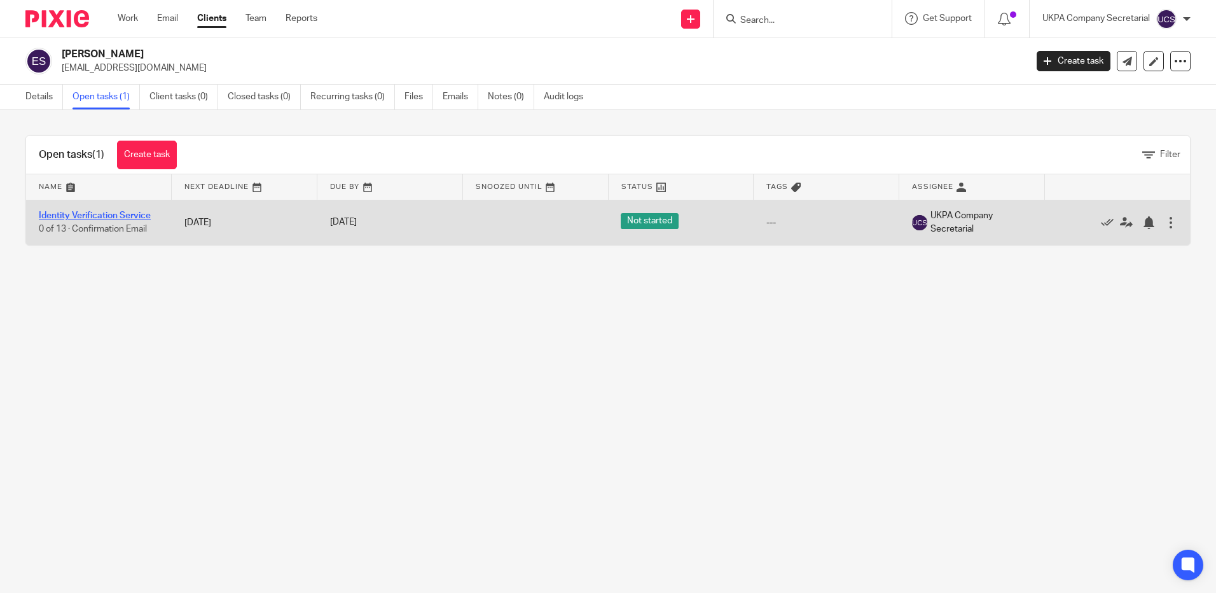
click at [115, 213] on link "Identity Verification Service" at bounding box center [95, 215] width 112 height 9
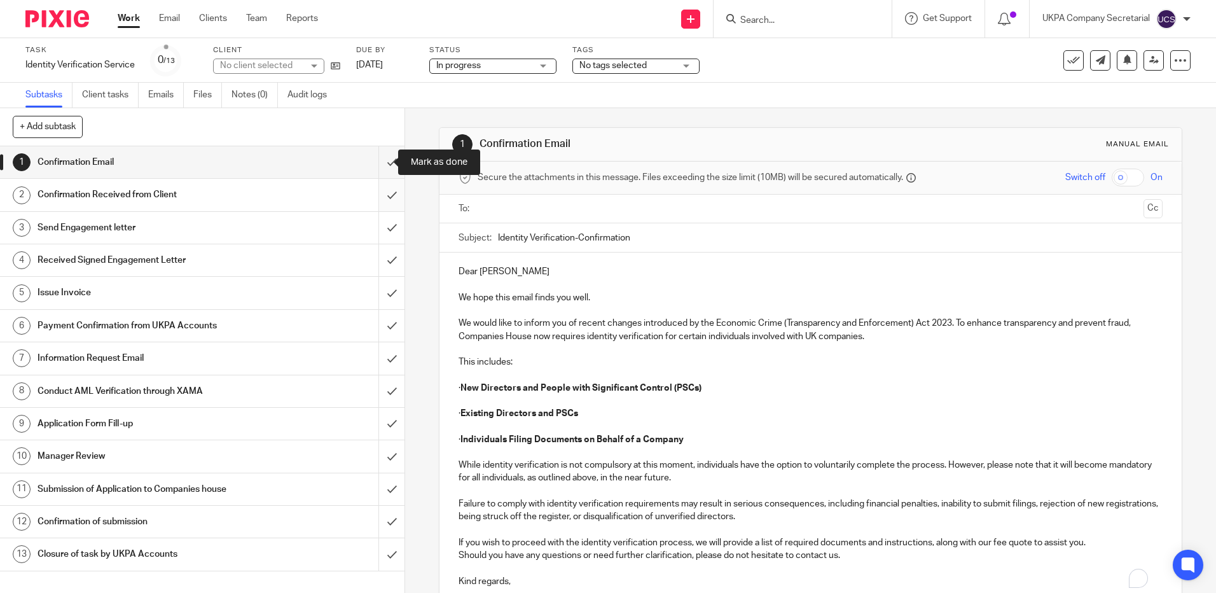
drag, startPoint x: 377, startPoint y: 163, endPoint x: 373, endPoint y: 194, distance: 31.5
click at [376, 168] on input "submit" at bounding box center [202, 162] width 404 height 32
click at [373, 202] on input "submit" at bounding box center [202, 195] width 404 height 32
click at [378, 230] on input "submit" at bounding box center [202, 228] width 404 height 32
click at [377, 257] on input "submit" at bounding box center [202, 260] width 404 height 32
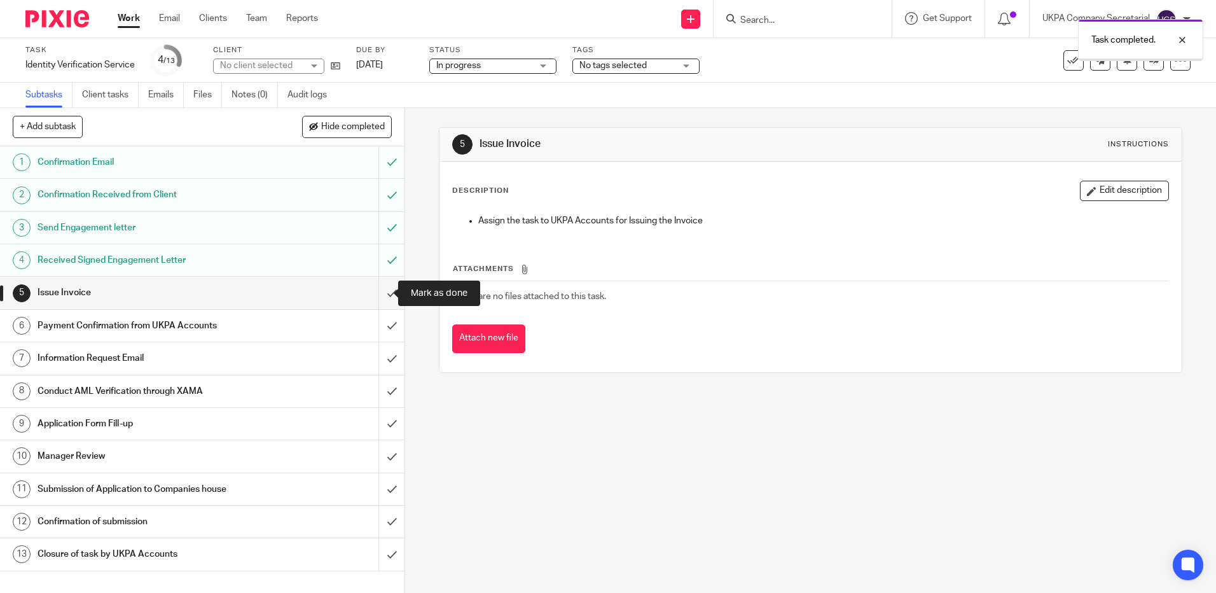
click at [383, 294] on input "submit" at bounding box center [202, 293] width 404 height 32
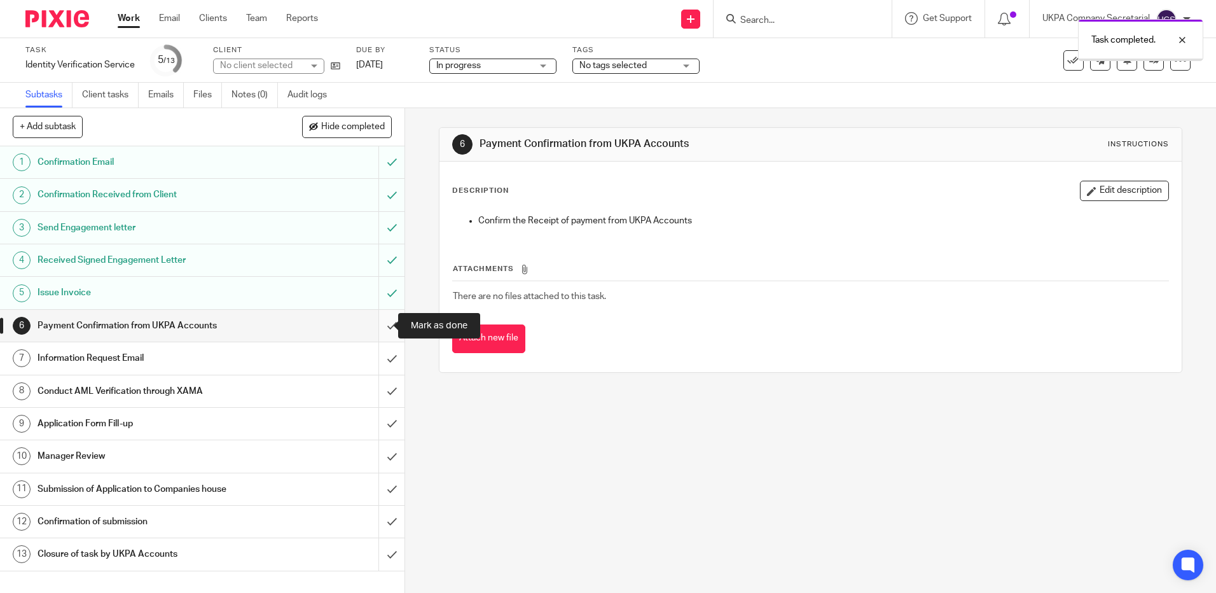
click at [379, 325] on input "submit" at bounding box center [202, 326] width 404 height 32
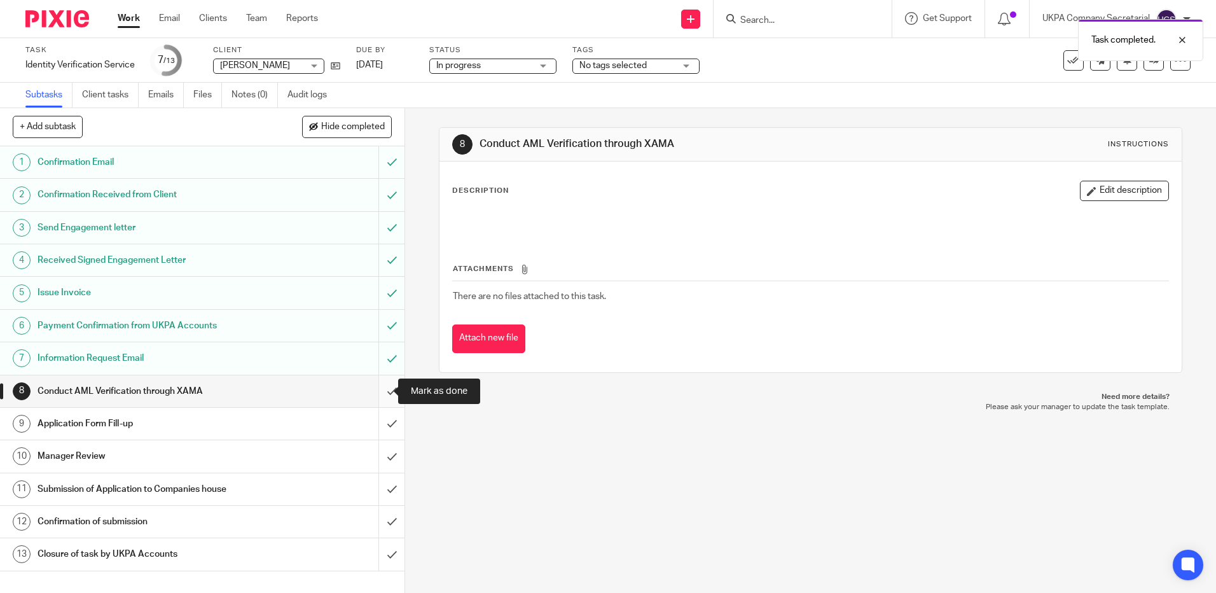
click at [378, 392] on input "submit" at bounding box center [202, 391] width 404 height 32
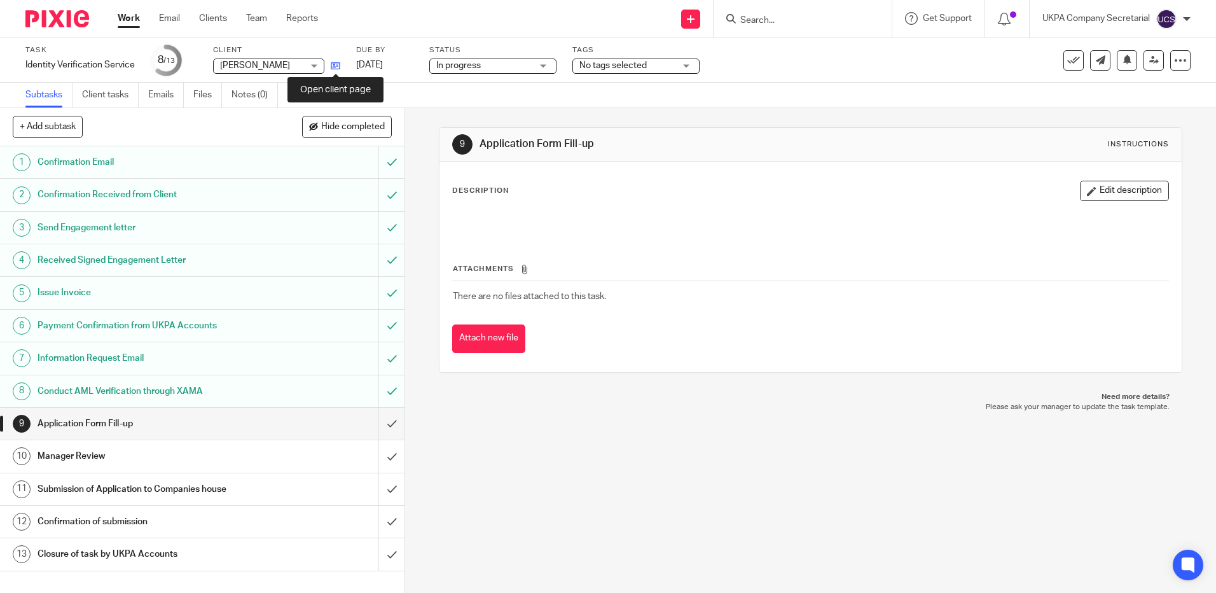
click at [338, 65] on icon at bounding box center [336, 66] width 10 height 10
click at [762, 22] on input "Search" at bounding box center [796, 20] width 114 height 11
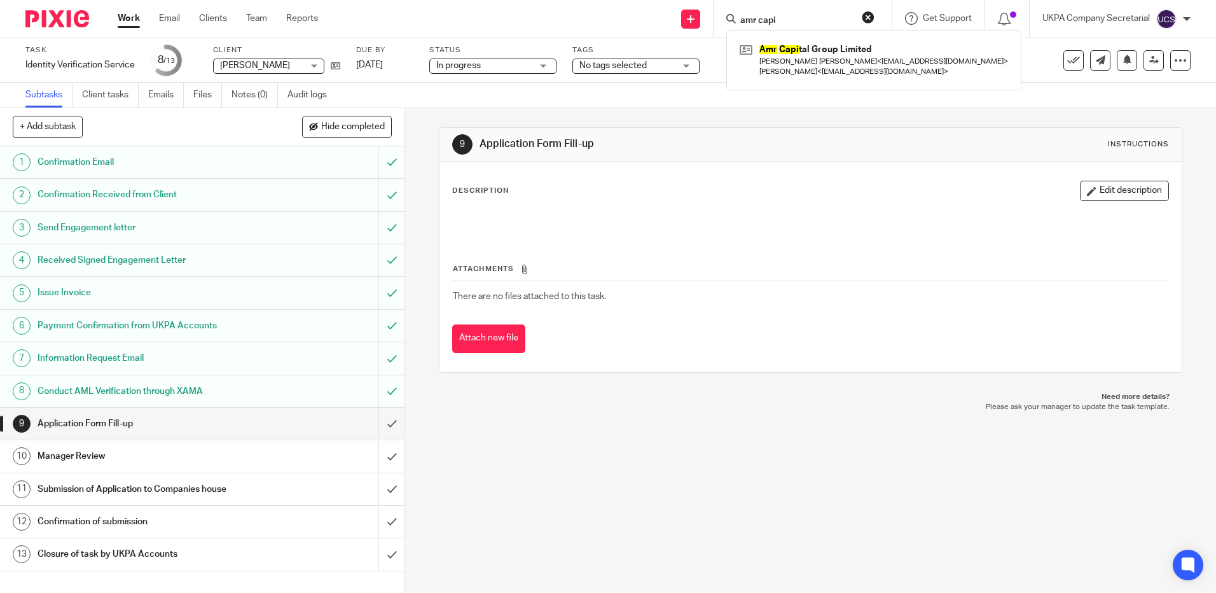
type input "amr capi"
click at [799, 173] on div "Description Edit description Attachments There are no files attached to this ta…" at bounding box center [809, 266] width 741 height 210
click at [764, 22] on input "Search" at bounding box center [796, 20] width 114 height 11
paste input "tiffanyconsultancy.ltd@gmail.com"
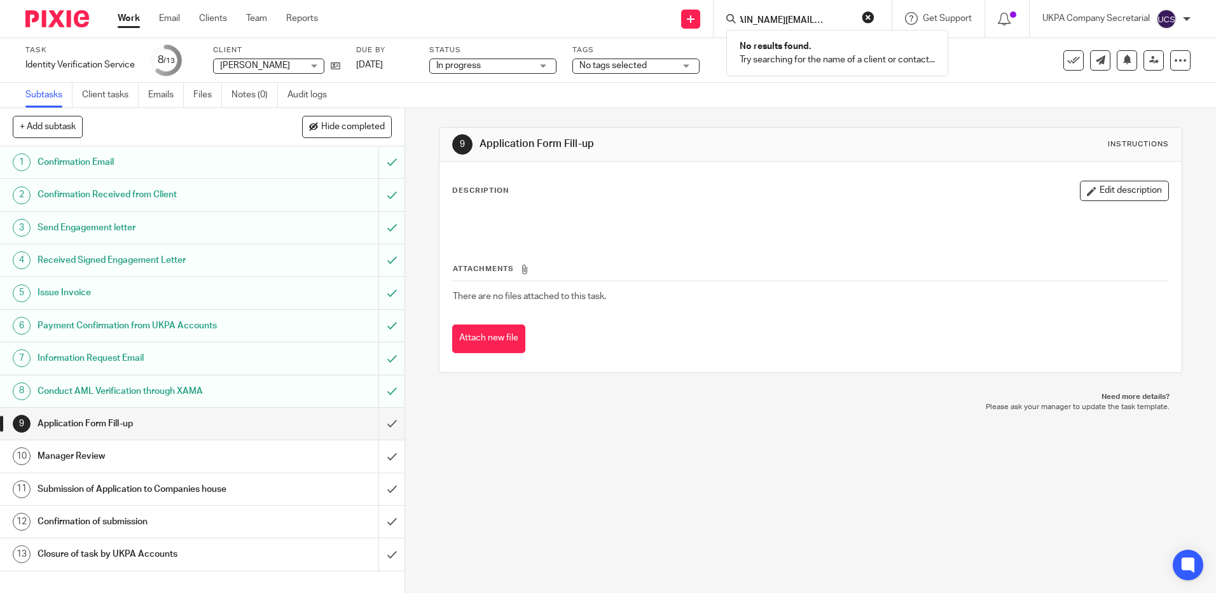
type input "tiffanyconsultancy.ltd@gmail.com"
click at [869, 15] on button "reset" at bounding box center [867, 17] width 13 height 13
click at [789, 21] on input "Search" at bounding box center [796, 20] width 114 height 11
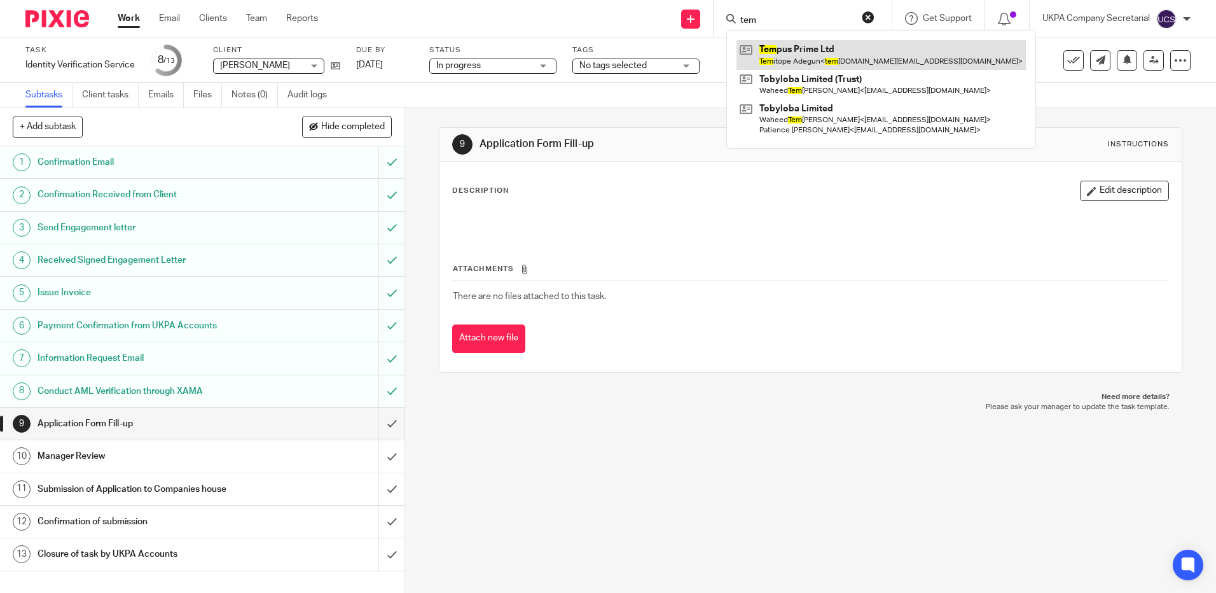
type input "tem"
click at [805, 64] on link at bounding box center [880, 54] width 289 height 29
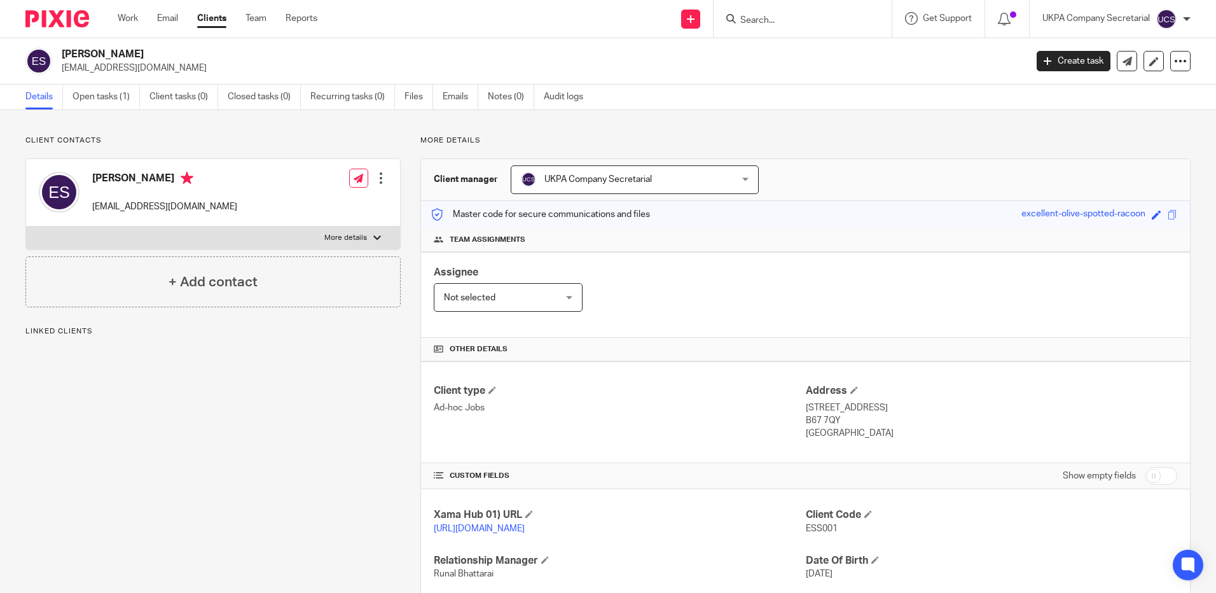
click at [172, 78] on div "Essa Sowe essasowe979@yahoo.com Create task Update from Companies House Export …" at bounding box center [608, 61] width 1216 height 46
click at [792, 20] on input "Search" at bounding box center [796, 20] width 114 height 11
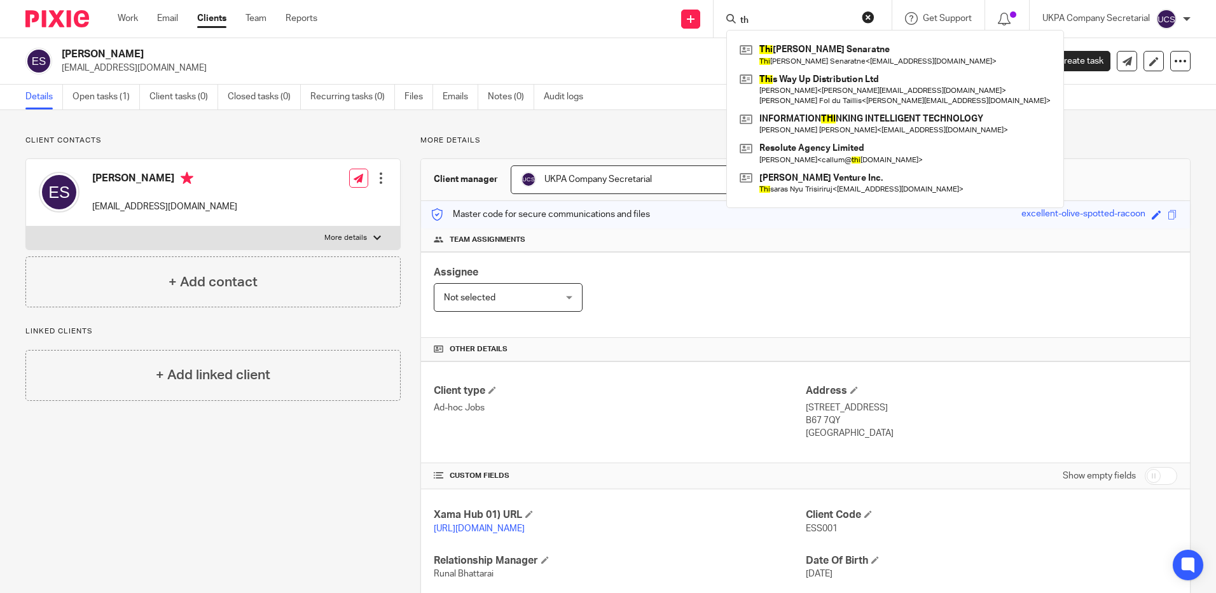
type input "t"
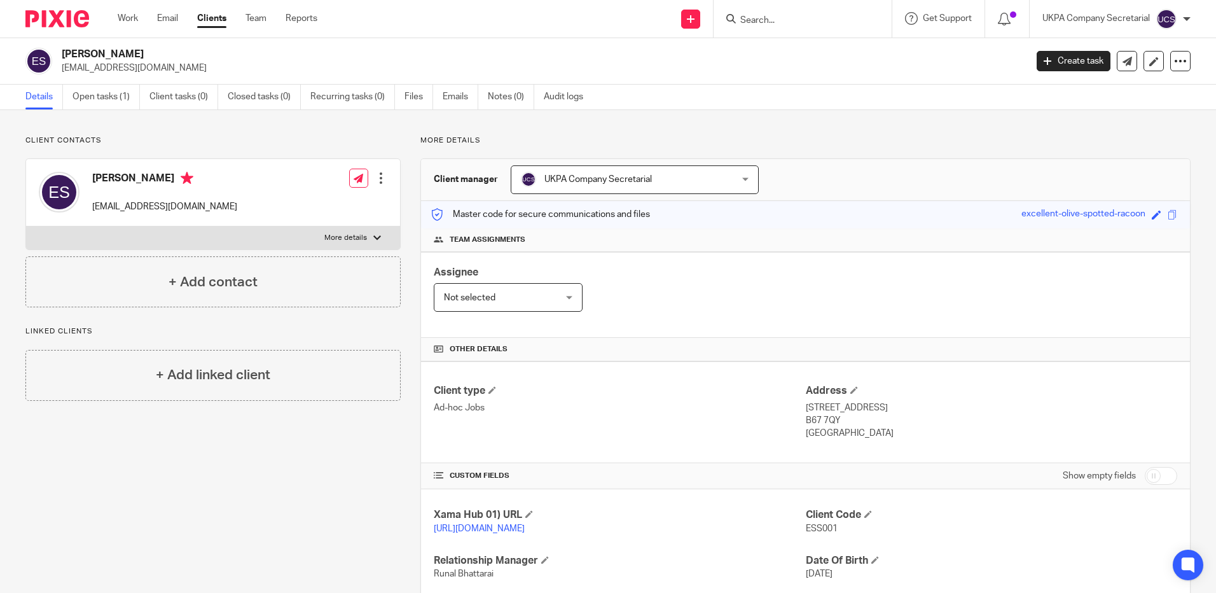
click at [771, 19] on input "Search" at bounding box center [796, 20] width 114 height 11
click at [102, 97] on link "Open tasks (1)" at bounding box center [105, 97] width 67 height 25
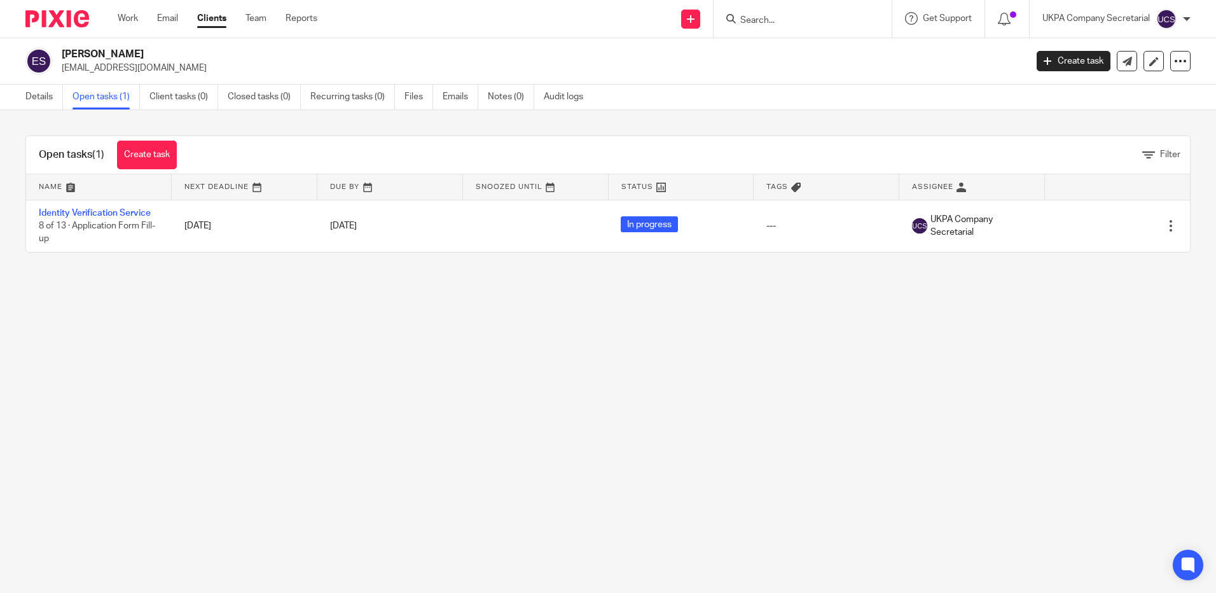
click at [741, 14] on form at bounding box center [806, 19] width 135 height 16
click at [743, 15] on input "Search" at bounding box center [796, 20] width 114 height 11
click at [755, 20] on input "Search" at bounding box center [796, 20] width 114 height 11
click at [780, 23] on input "Search" at bounding box center [796, 20] width 114 height 11
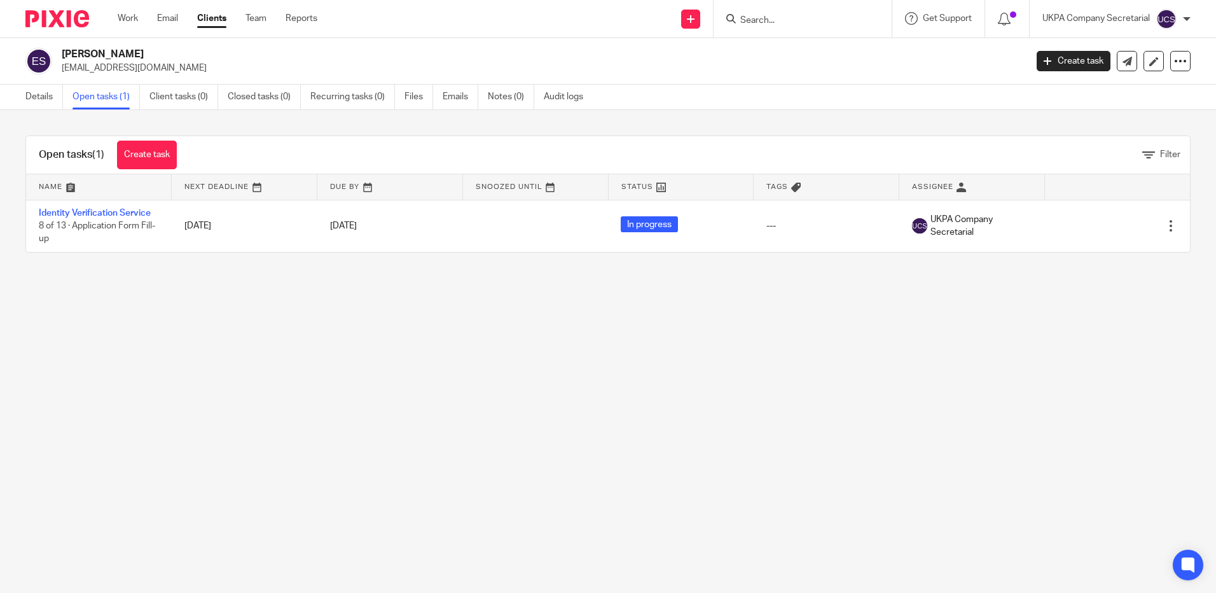
click at [758, 20] on input "Search" at bounding box center [796, 20] width 114 height 11
drag, startPoint x: 60, startPoint y: 69, endPoint x: 174, endPoint y: 73, distance: 113.9
click at [174, 73] on div "Essa Sowe essasowe979@yahoo.com" at bounding box center [521, 61] width 992 height 27
copy p "essasowe979@yahoo.com"
click at [782, 17] on input "Search" at bounding box center [796, 20] width 114 height 11
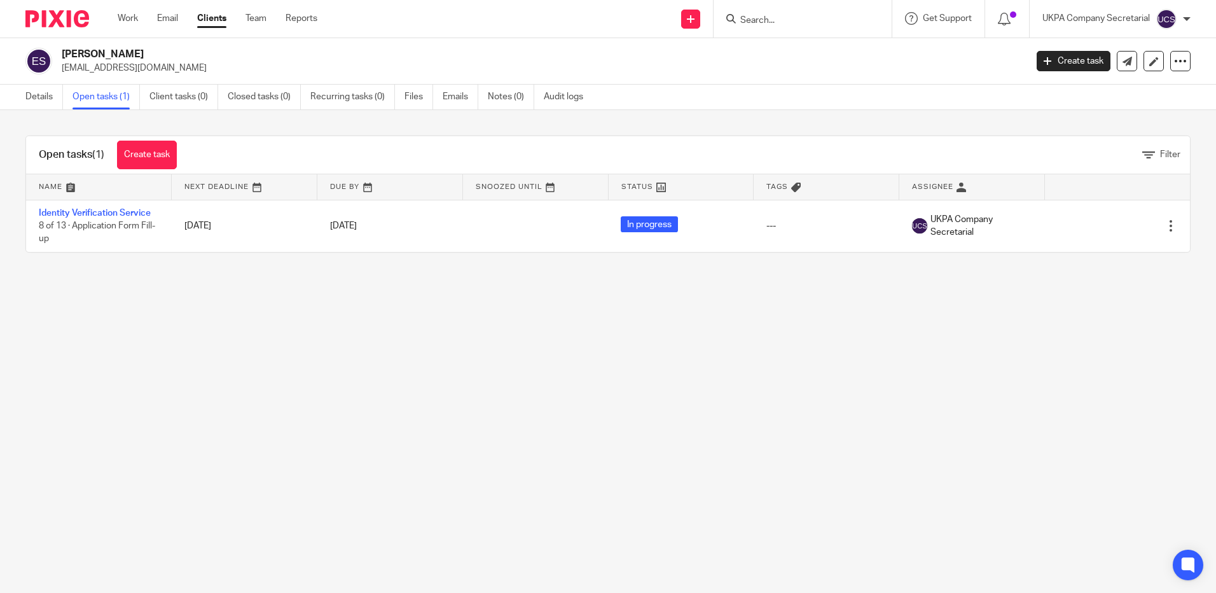
paste input "rgm@dinmore.co.uk"
type input "rgm@dinmore.co.uk"
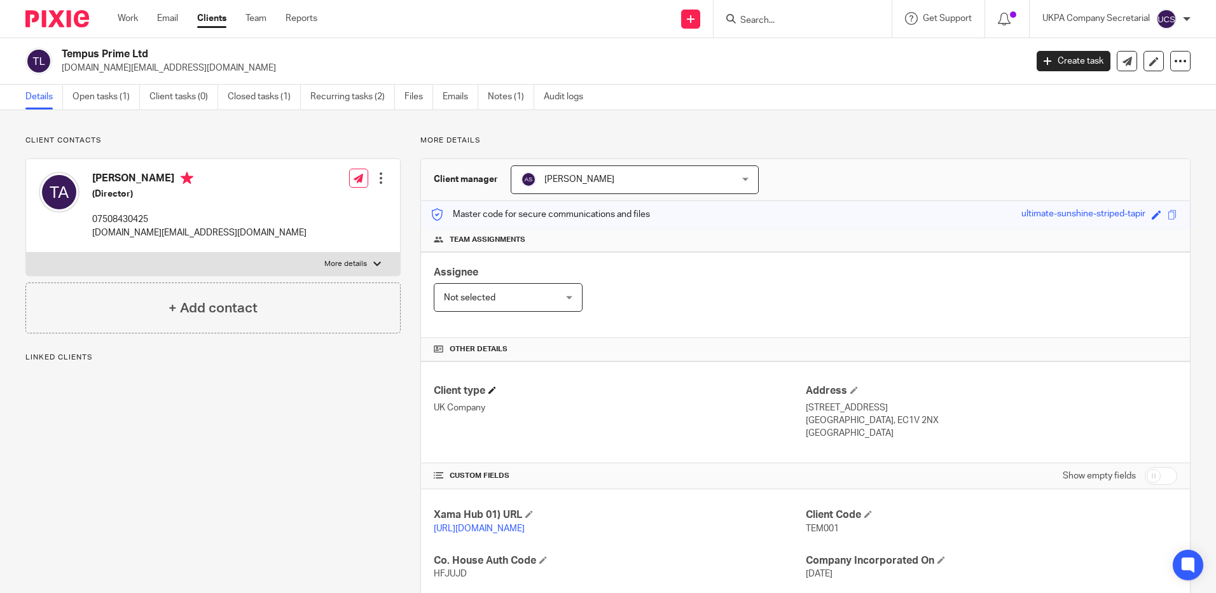
scroll to position [182, 0]
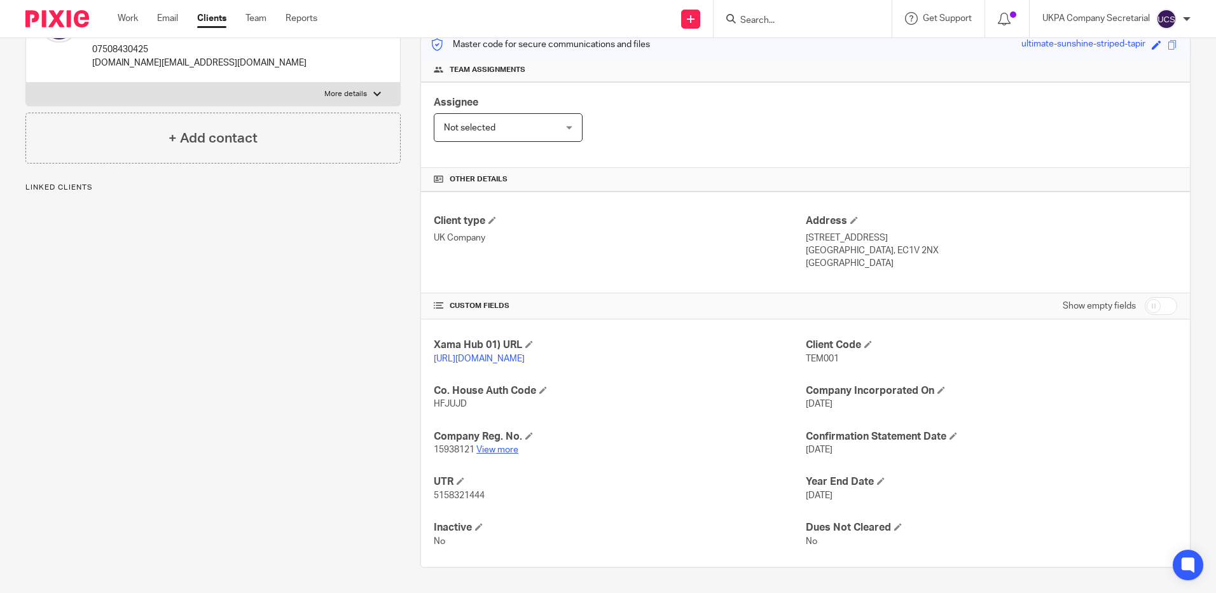
click at [491, 449] on link "View more" at bounding box center [497, 449] width 42 height 9
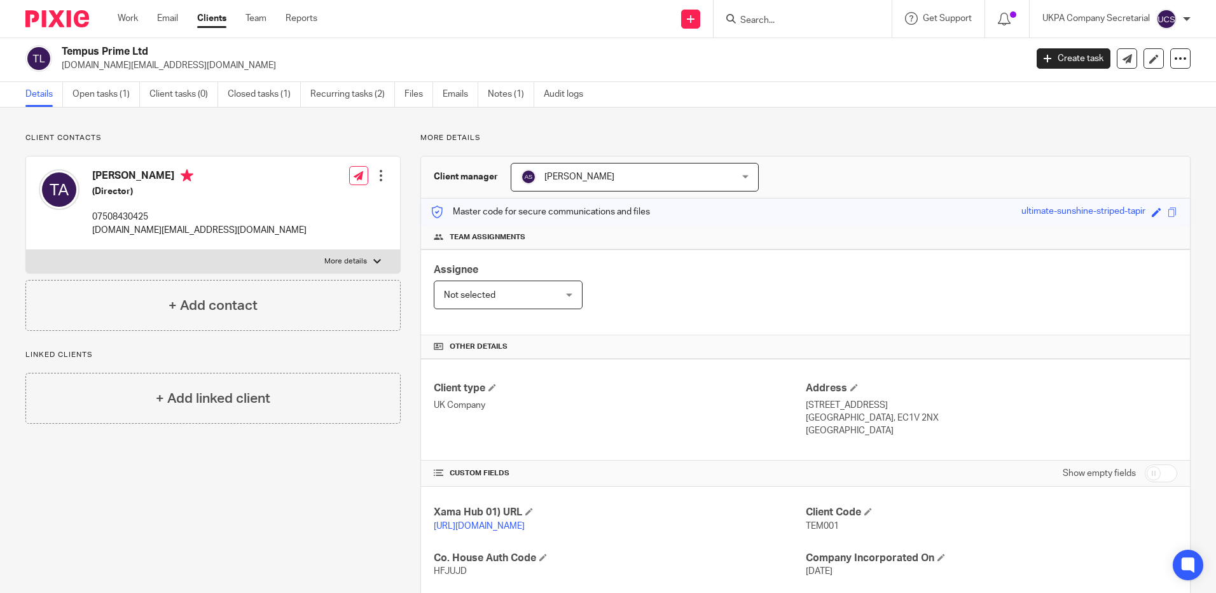
scroll to position [0, 0]
drag, startPoint x: 60, startPoint y: 51, endPoint x: 154, endPoint y: 60, distance: 95.1
click at [154, 60] on div "Tempus Prime Ltd [DOMAIN_NAME][EMAIL_ADDRESS][DOMAIN_NAME]" at bounding box center [521, 61] width 992 height 27
copy h2 "Tempus Prime Ltd"
